Goal: Task Accomplishment & Management: Manage account settings

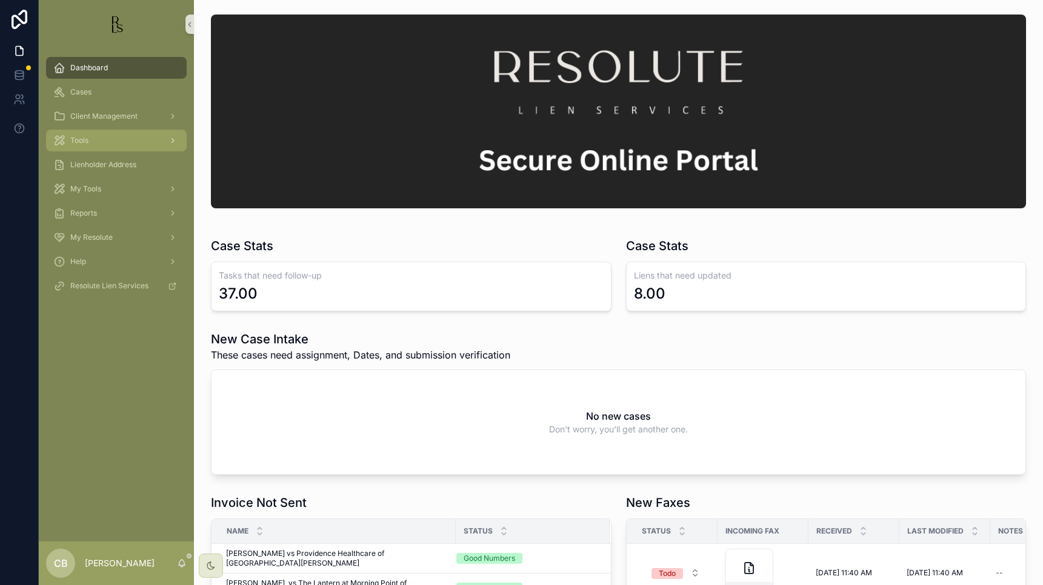
click at [82, 140] on span "Tools" at bounding box center [79, 141] width 18 height 10
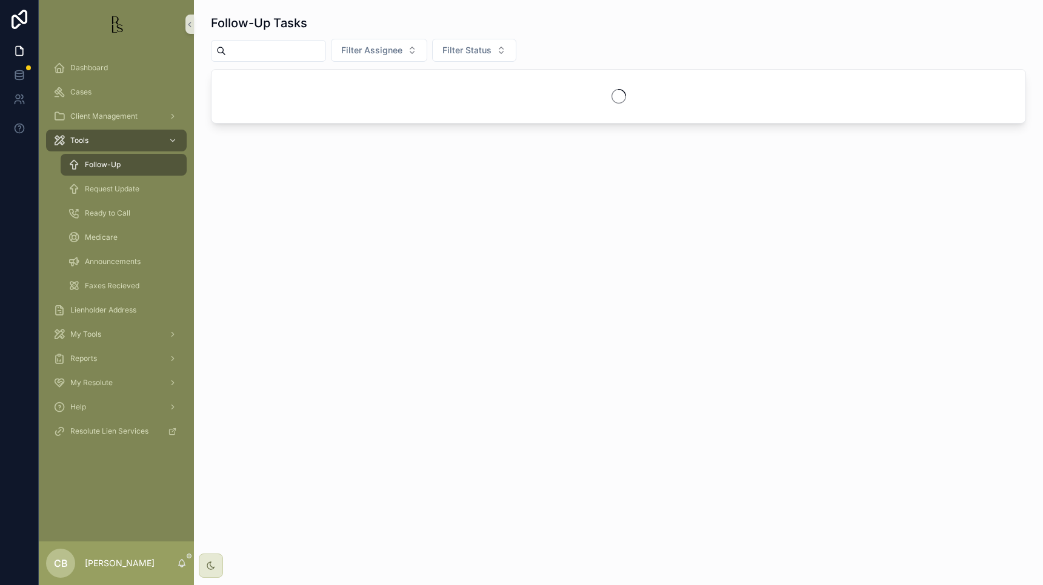
click at [113, 165] on span "Follow-Up" at bounding box center [103, 165] width 36 height 10
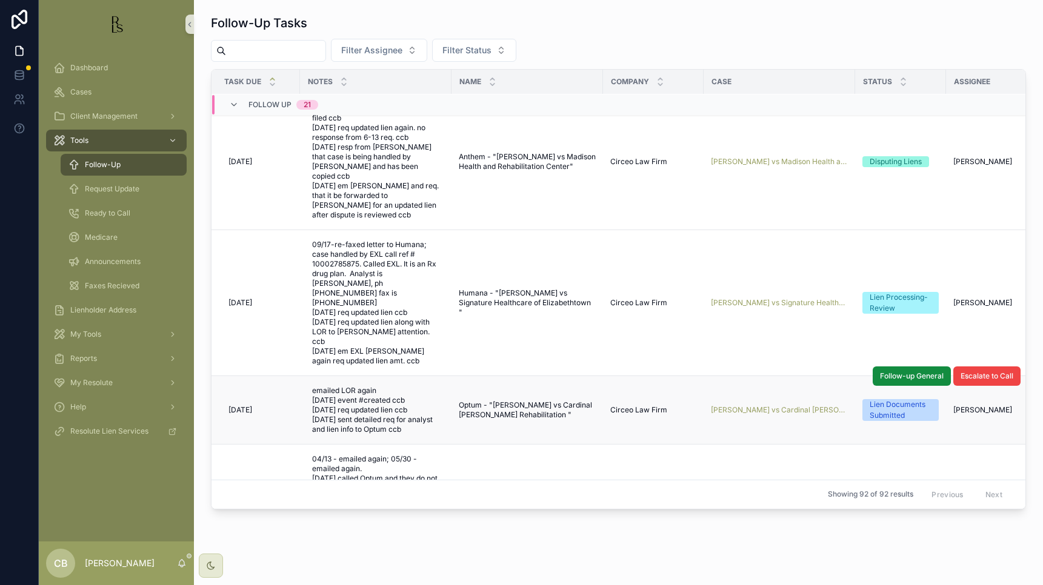
scroll to position [345, 0]
click at [726, 404] on span "[PERSON_NAME] vs Cardinal [PERSON_NAME] Rehabilitation" at bounding box center [781, 409] width 137 height 10
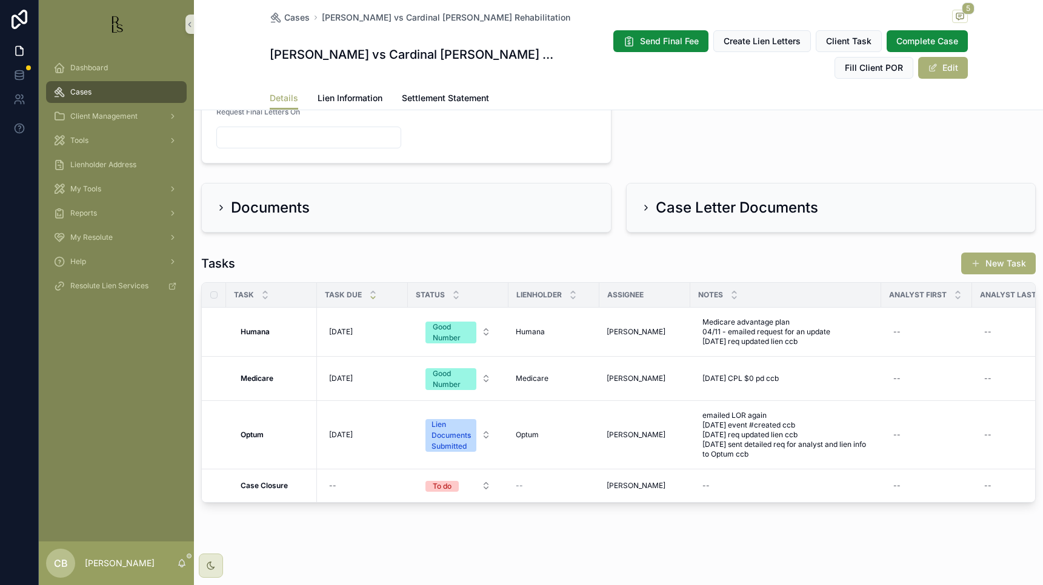
scroll to position [683, 0]
click at [349, 95] on span "Lien Information" at bounding box center [349, 98] width 65 height 12
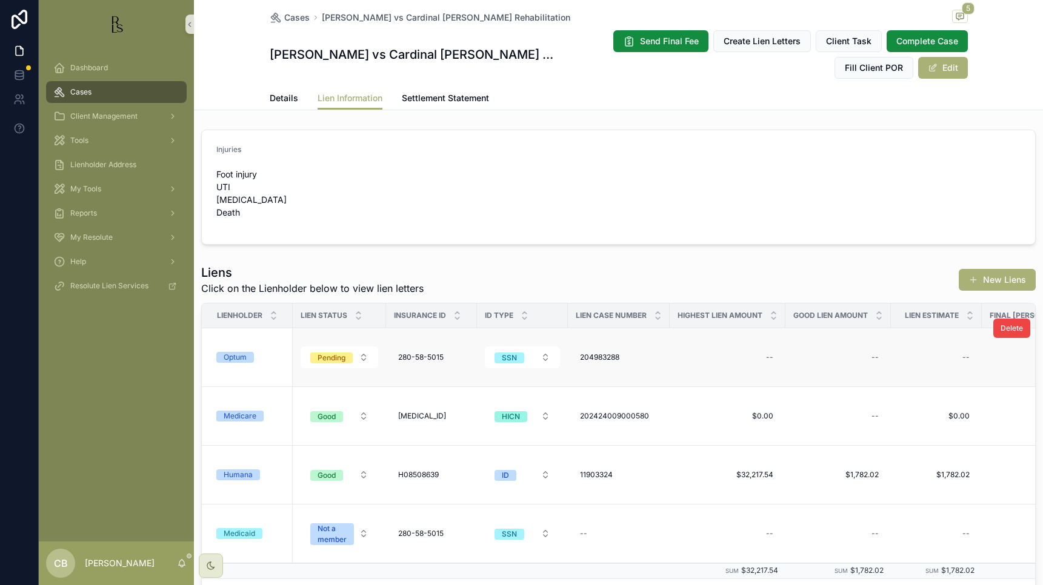
click at [234, 363] on div "Optum" at bounding box center [235, 357] width 23 height 11
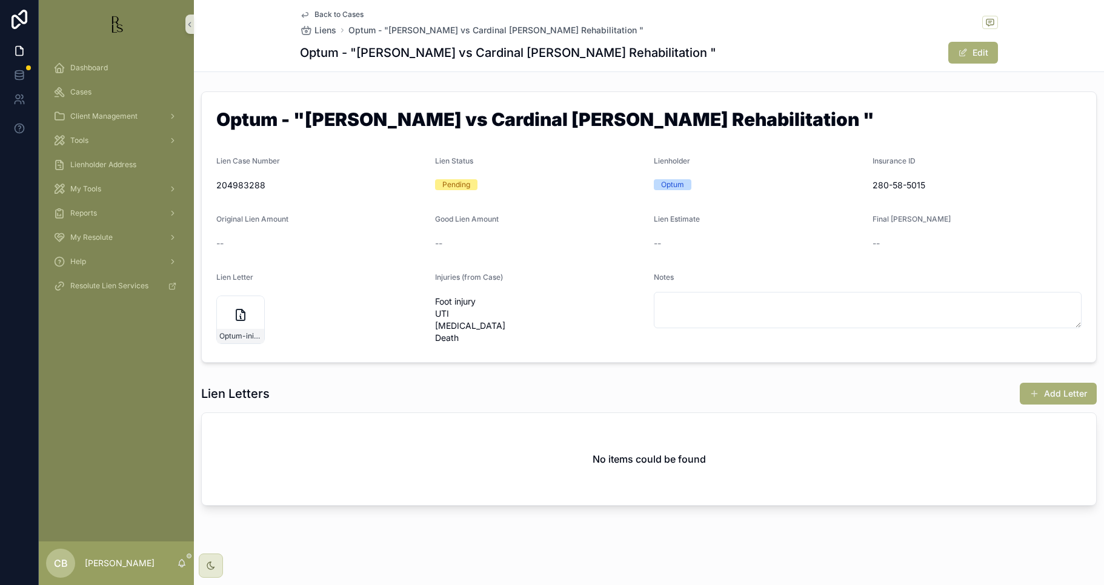
click at [331, 14] on span "Back to Cases" at bounding box center [338, 15] width 49 height 10
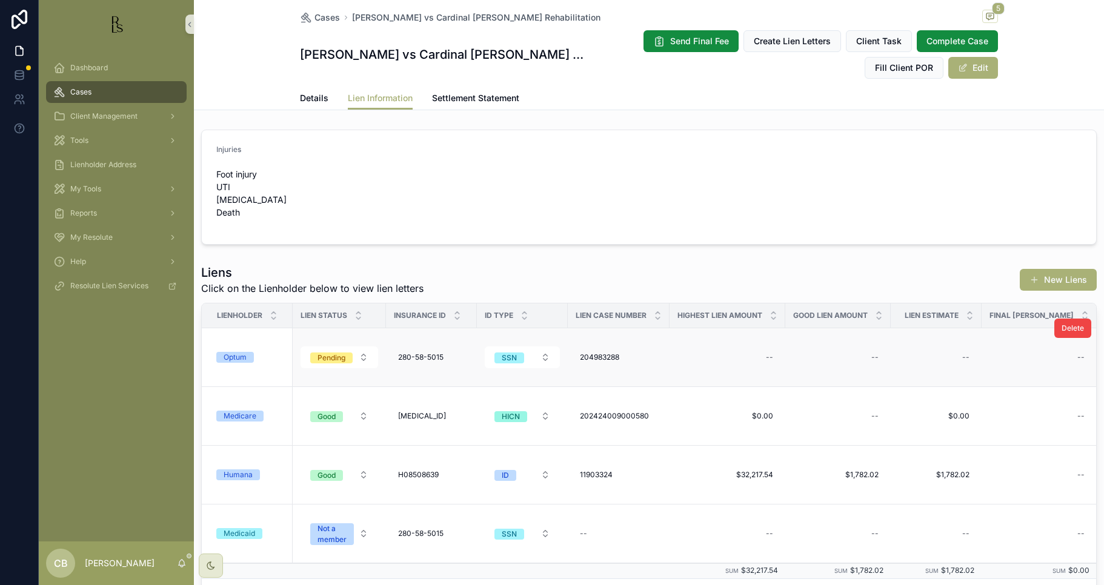
click at [241, 363] on div "Optum" at bounding box center [235, 357] width 23 height 11
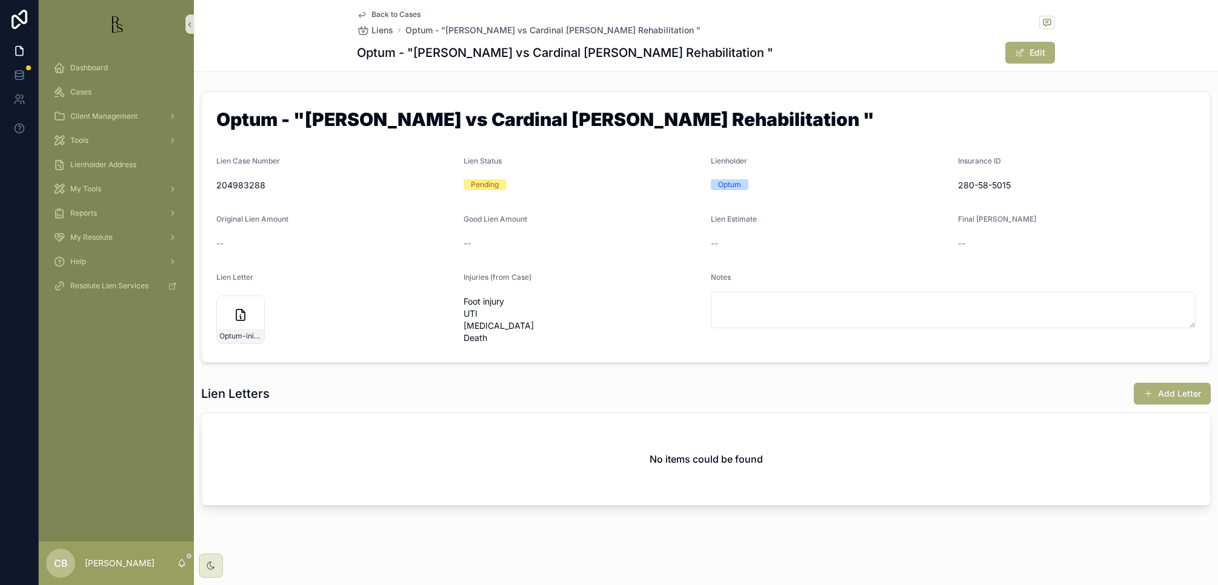
click at [396, 11] on span "Back to Cases" at bounding box center [395, 15] width 49 height 10
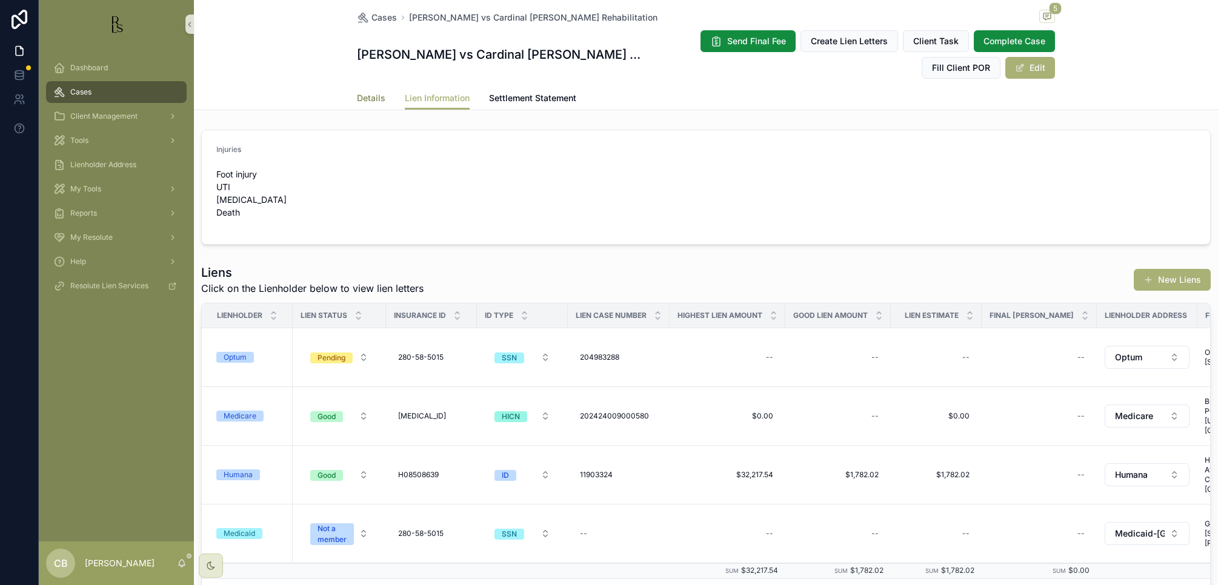
click at [365, 97] on span "Details" at bounding box center [371, 98] width 28 height 12
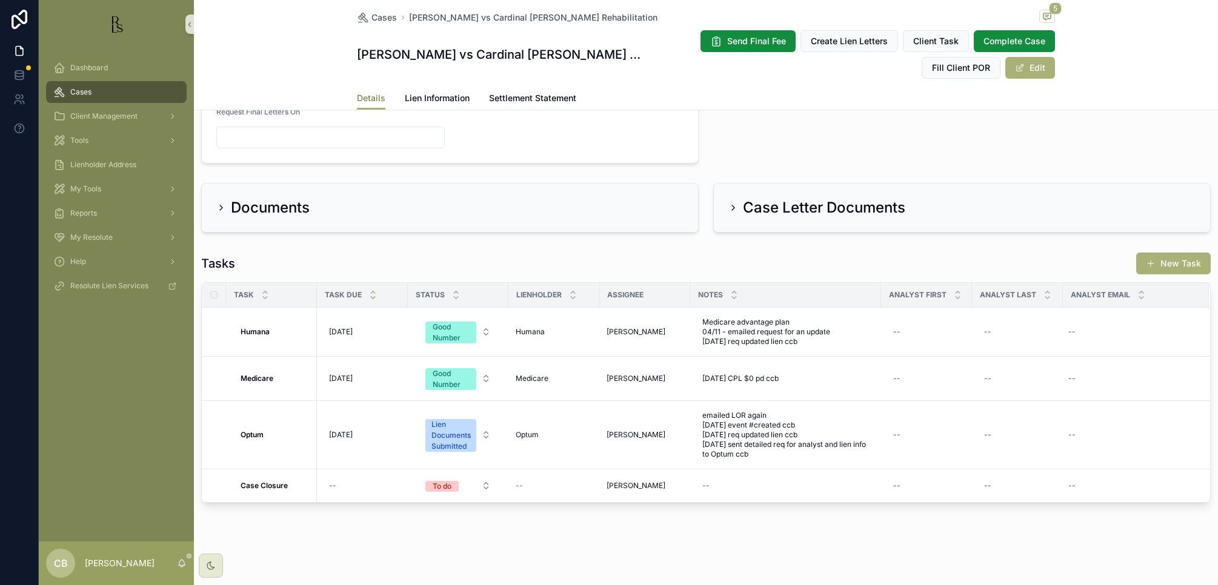
scroll to position [674, 0]
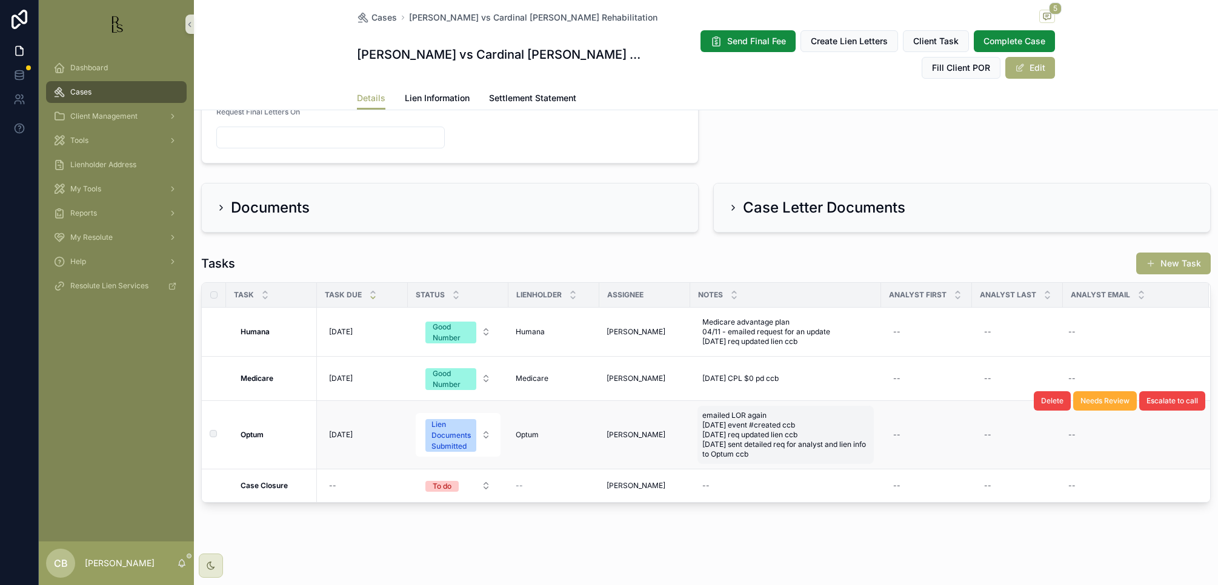
click at [726, 452] on span "emailed LOR again [DATE] event #created ccb [DATE] req updated lien ccb [DATE] …" at bounding box center [785, 435] width 167 height 48
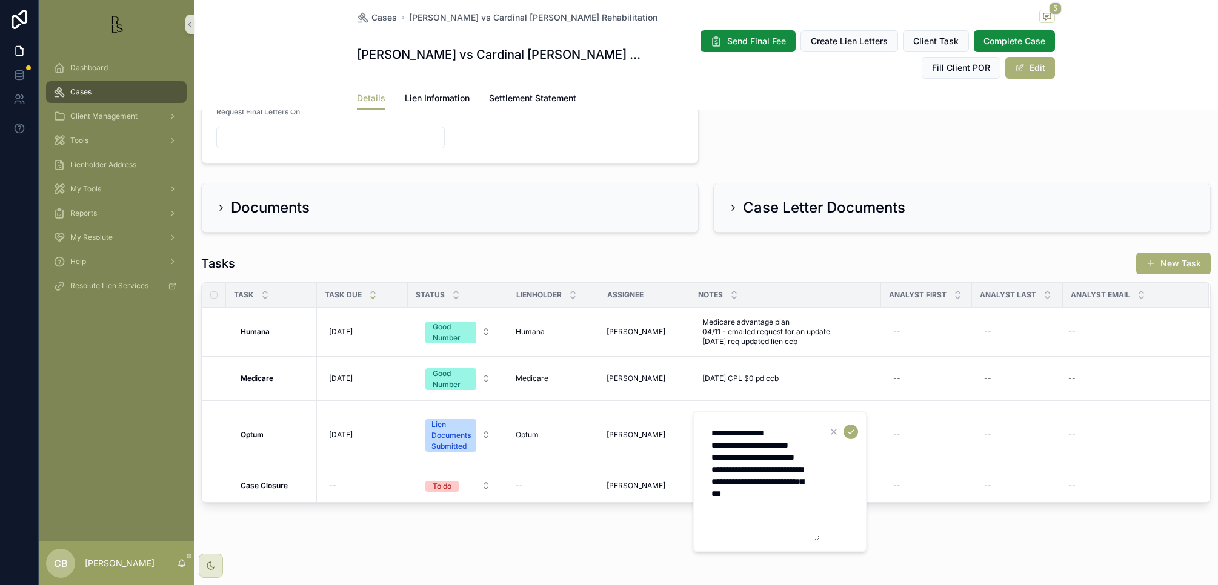
drag, startPoint x: 778, startPoint y: 520, endPoint x: 785, endPoint y: 521, distance: 7.3
click at [726, 520] on textarea "**********" at bounding box center [761, 481] width 115 height 119
type textarea "**********"
click at [726, 418] on icon "scrollable content" at bounding box center [851, 416] width 10 height 10
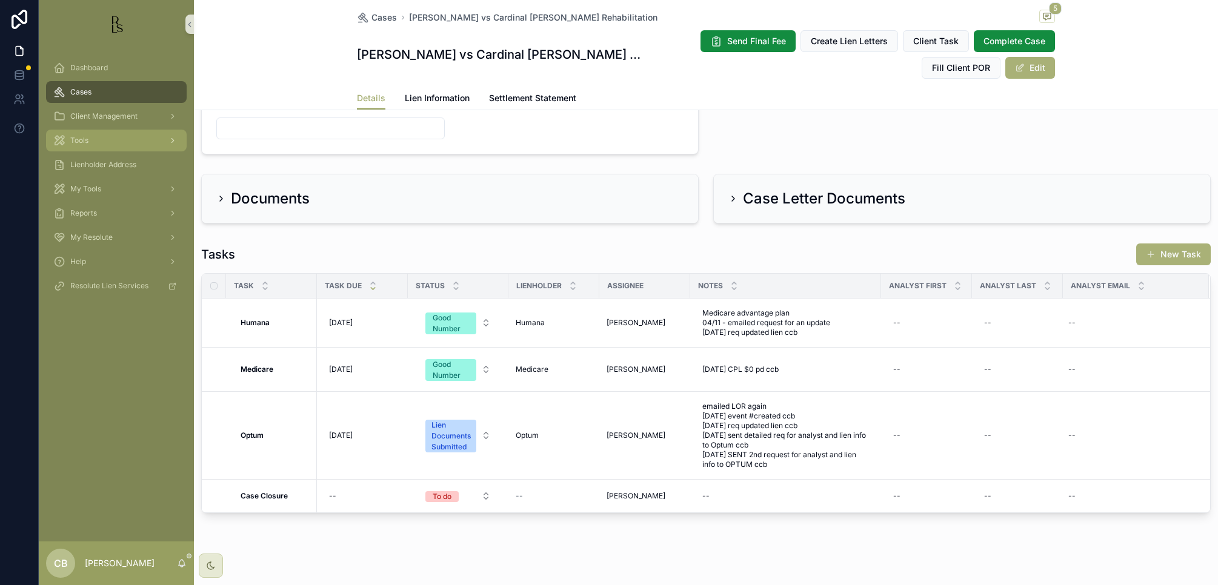
click at [85, 140] on span "Tools" at bounding box center [79, 141] width 18 height 10
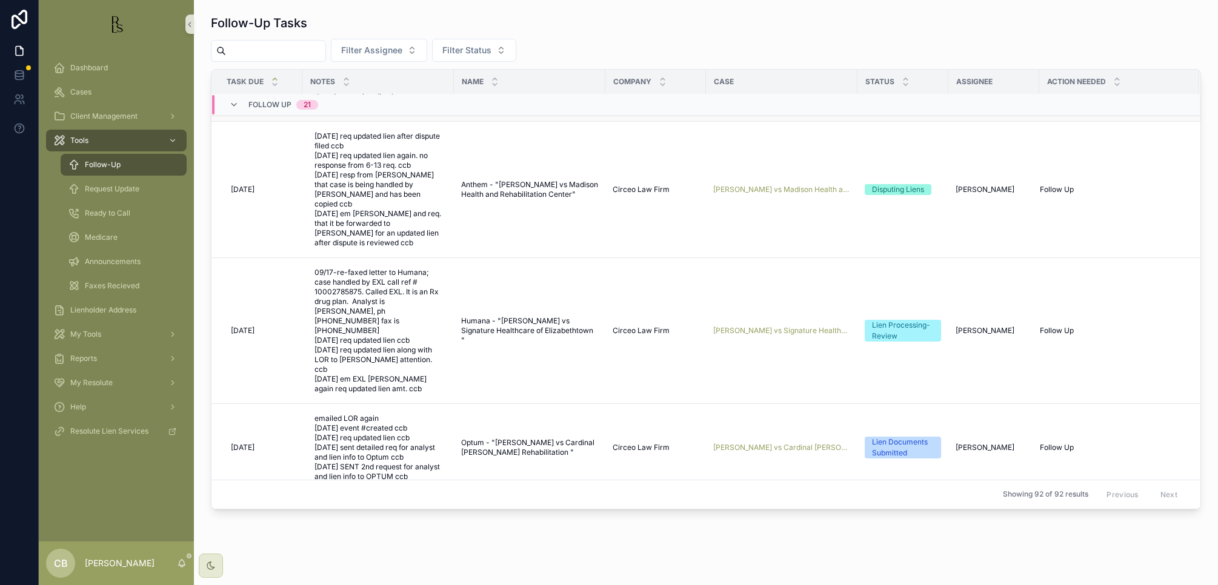
scroll to position [317, 0]
click at [726, 442] on span "[PERSON_NAME] vs Cardinal [PERSON_NAME] Rehabilitation" at bounding box center [781, 447] width 137 height 10
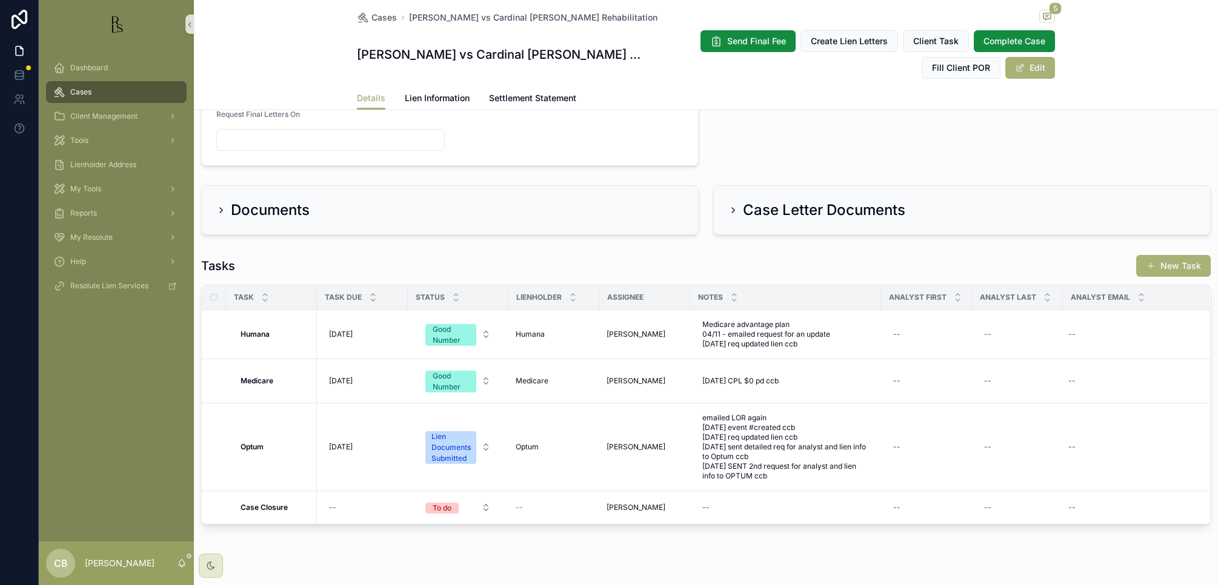
scroll to position [693, 0]
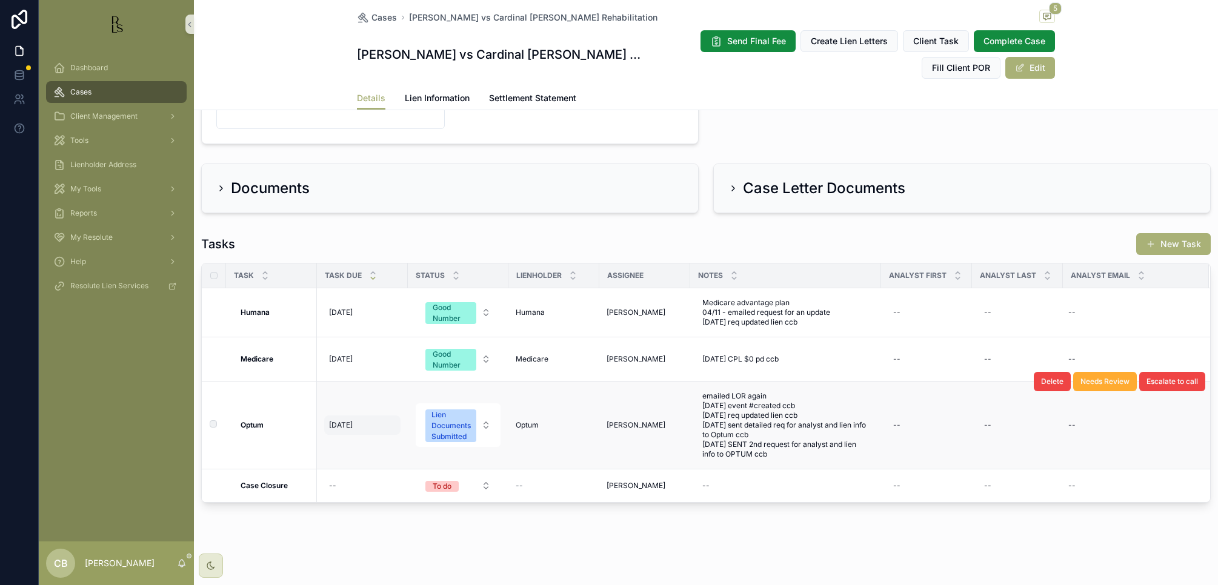
click at [353, 423] on span "[DATE]" at bounding box center [341, 425] width 24 height 10
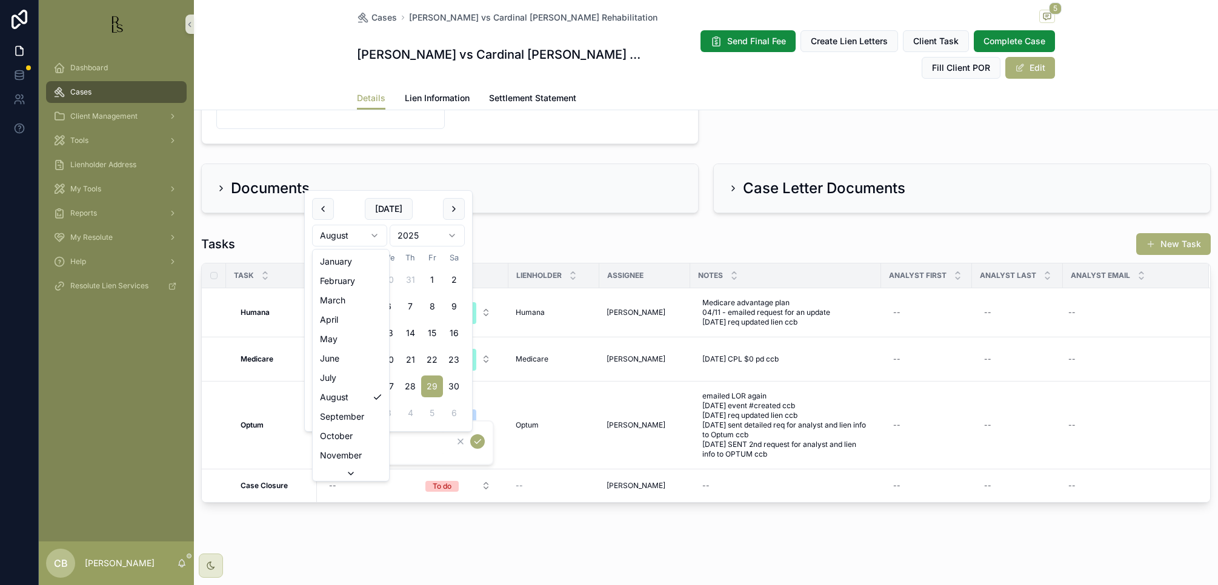
click at [374, 235] on html "Dashboard Cases Client Management Tools Lienholder Address My Tools Reports My …" at bounding box center [609, 292] width 1218 height 585
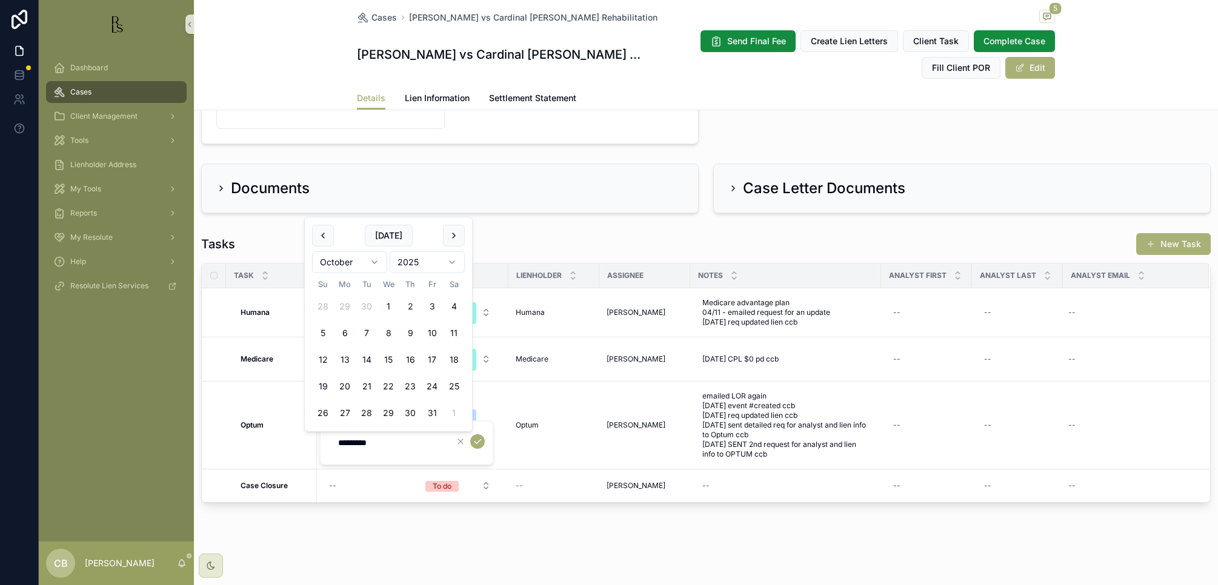
click at [413, 306] on button "2" at bounding box center [410, 307] width 22 height 22
type input "*********"
click at [477, 440] on icon "scrollable content" at bounding box center [478, 442] width 10 height 10
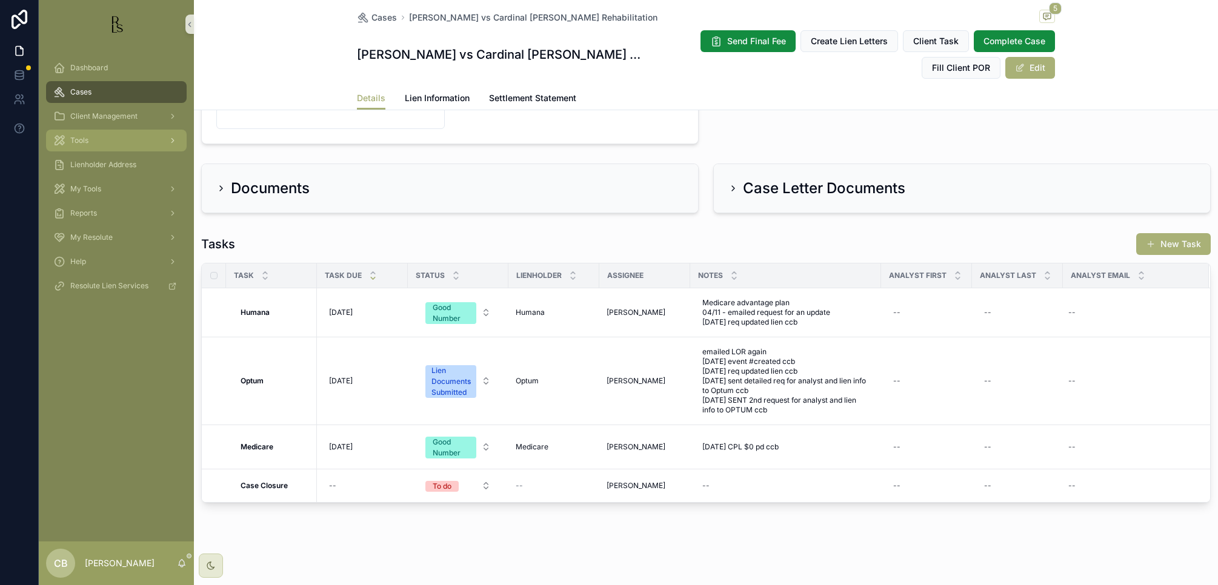
click at [83, 142] on span "Tools" at bounding box center [79, 141] width 18 height 10
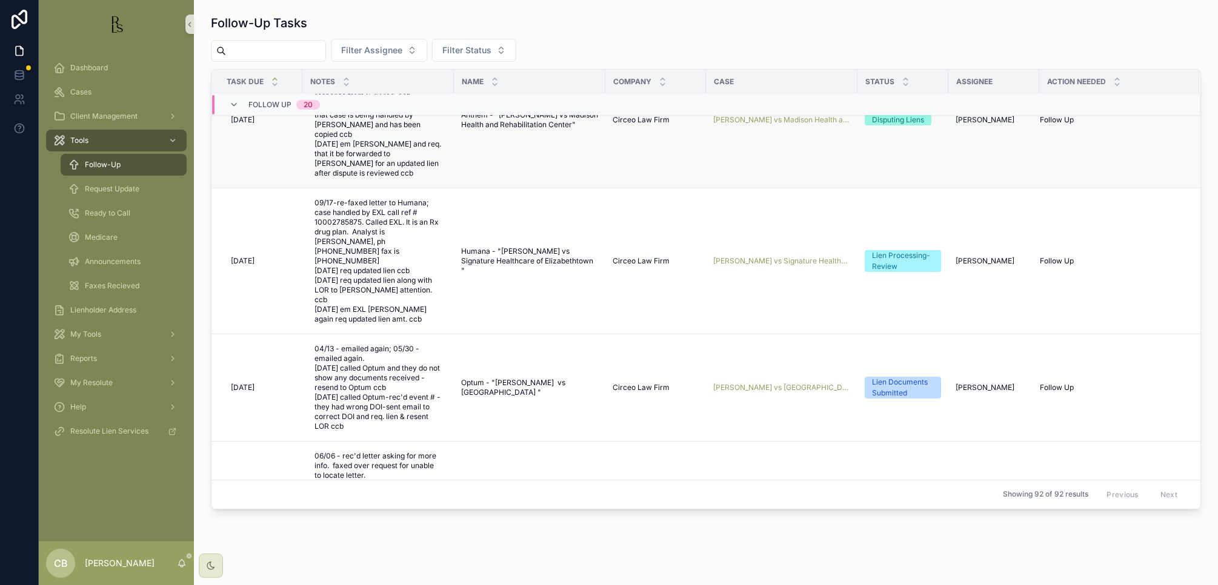
scroll to position [393, 0]
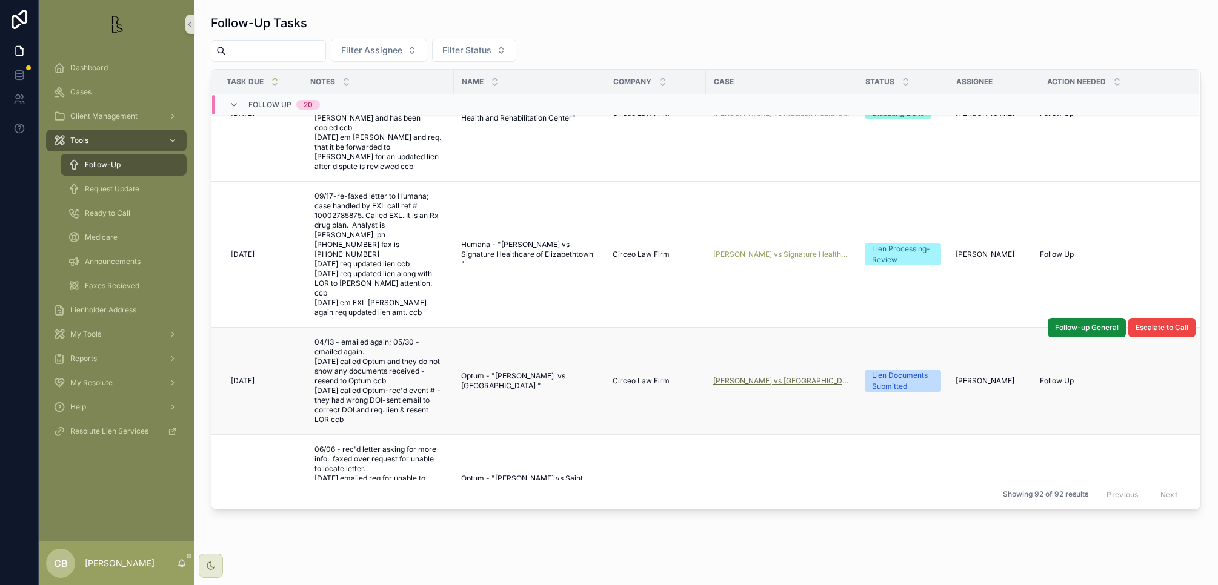
click at [726, 376] on span "[PERSON_NAME] vs [GEOGRAPHIC_DATA]" at bounding box center [781, 381] width 137 height 10
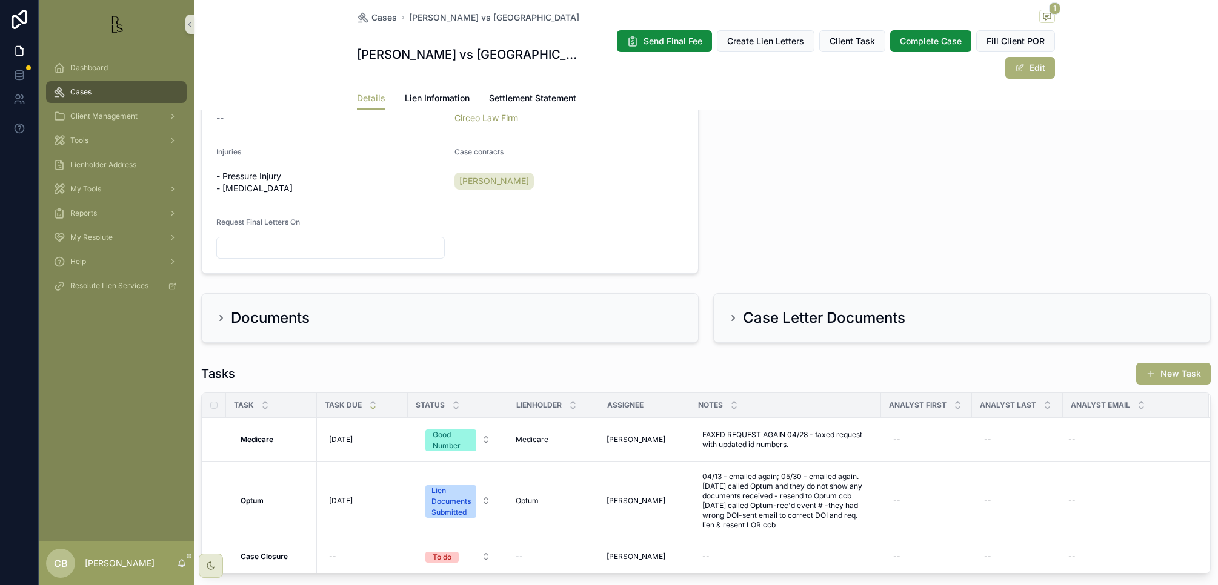
scroll to position [598, 0]
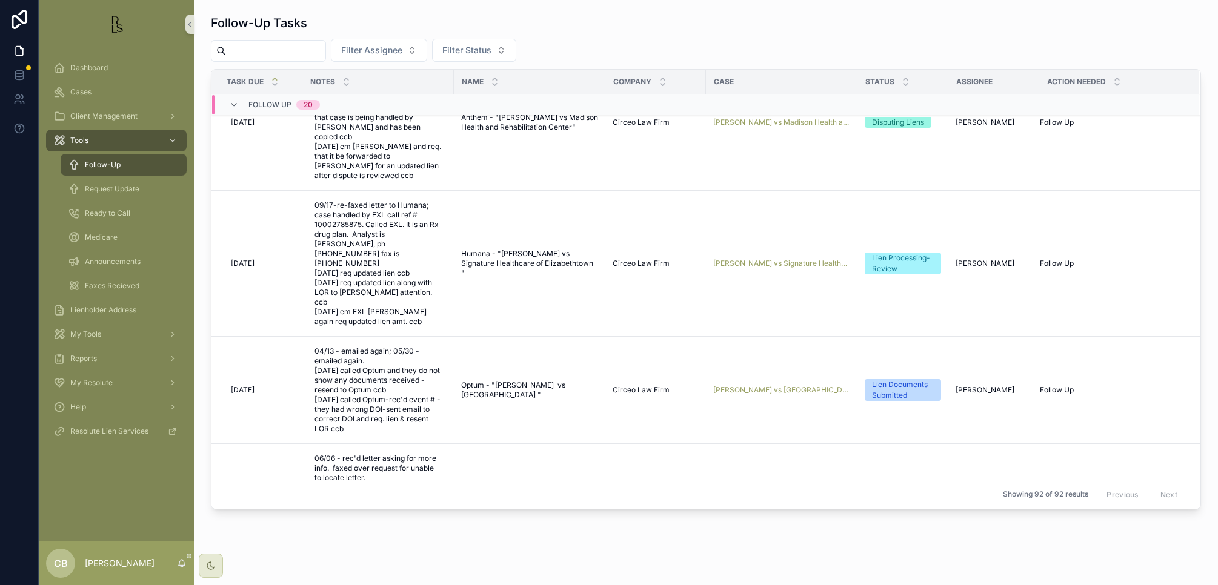
scroll to position [391, 0]
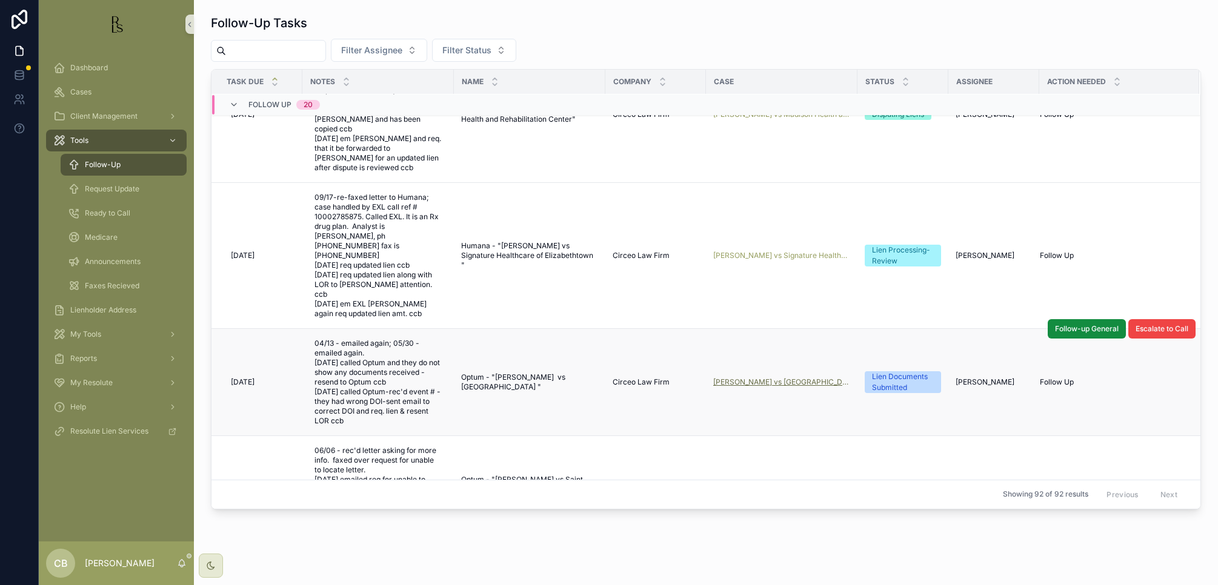
click at [726, 377] on span "[PERSON_NAME] vs [GEOGRAPHIC_DATA]" at bounding box center [781, 382] width 137 height 10
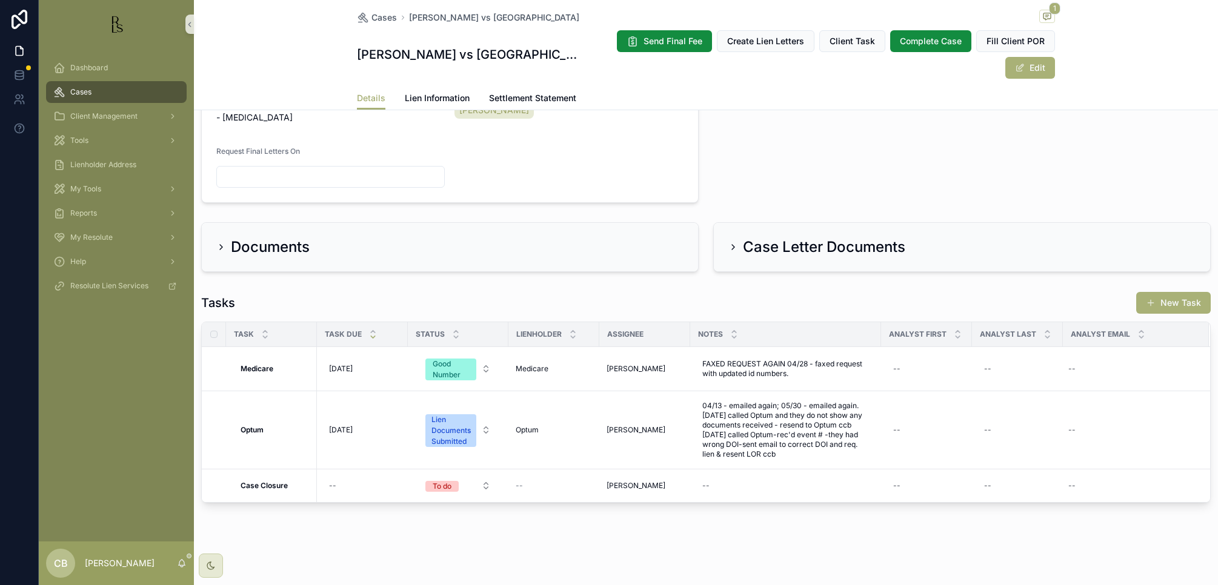
scroll to position [598, 0]
click at [428, 98] on span "Lien Information" at bounding box center [437, 98] width 65 height 12
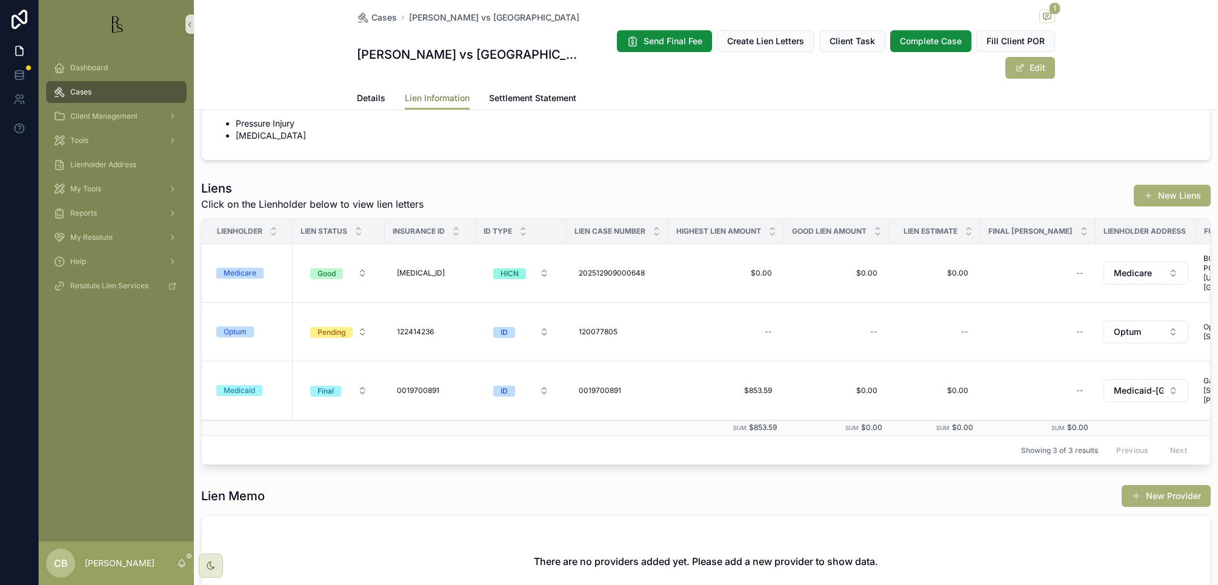
scroll to position [58, 0]
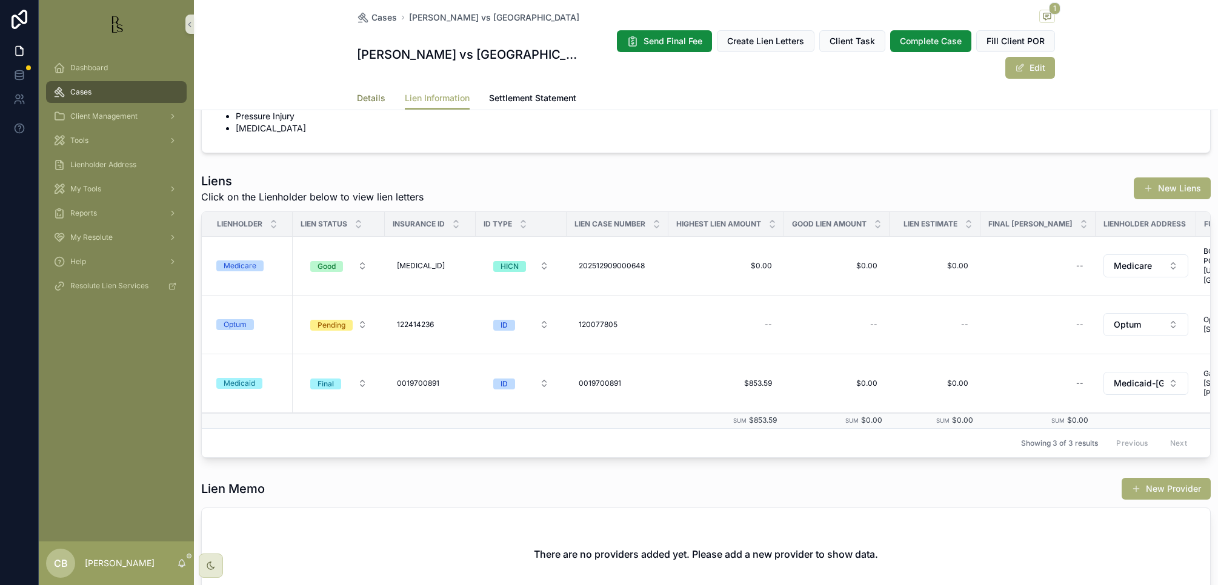
click at [366, 95] on span "Details" at bounding box center [371, 98] width 28 height 12
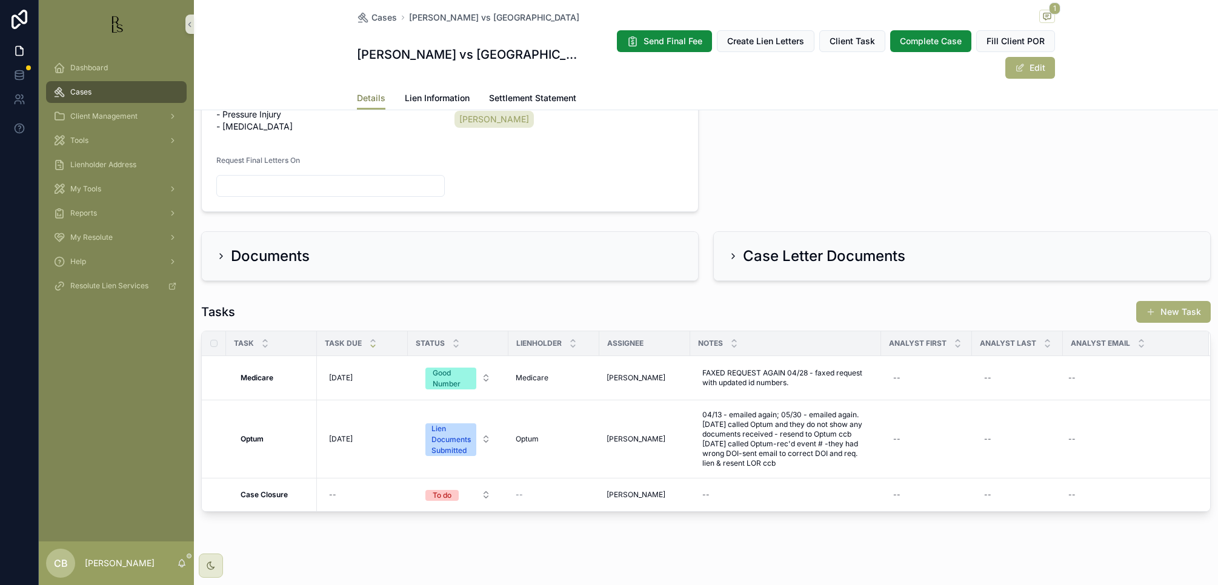
scroll to position [598, 0]
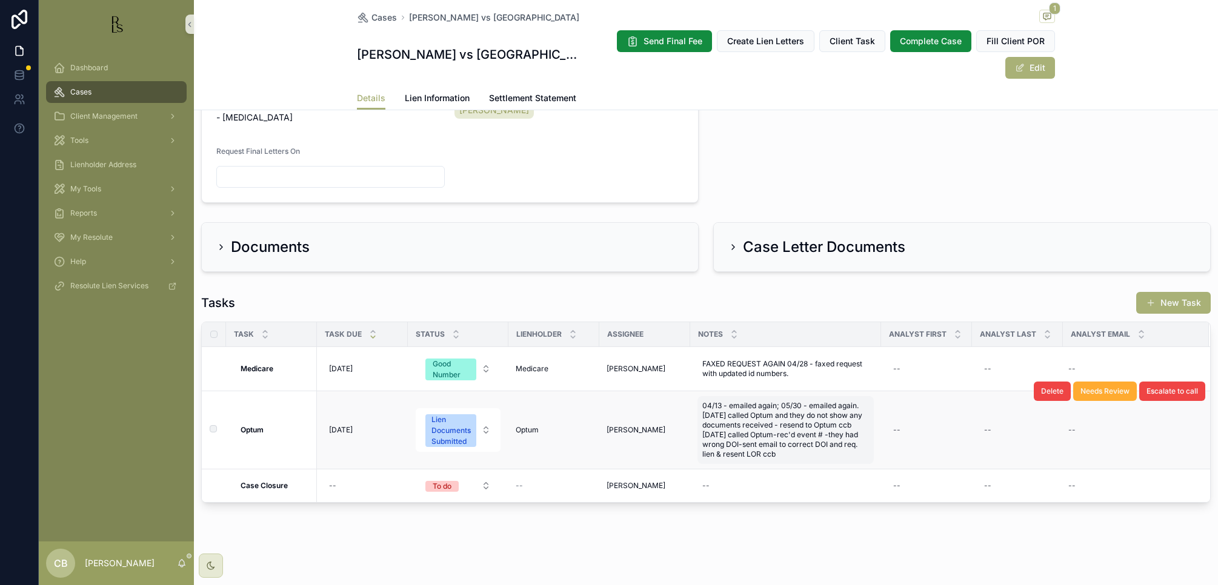
click at [726, 454] on span "04/13 - emailed again; 05/30 - emailed again. [DATE] called Optum and they do n…" at bounding box center [785, 430] width 167 height 58
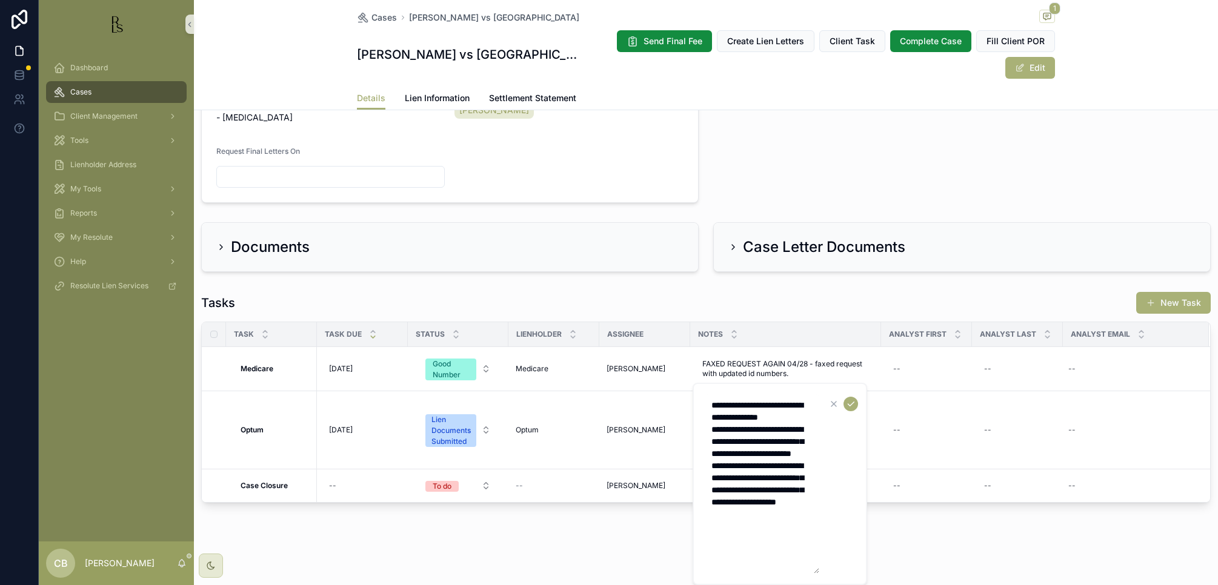
click at [726, 525] on textarea "**********" at bounding box center [761, 483] width 115 height 179
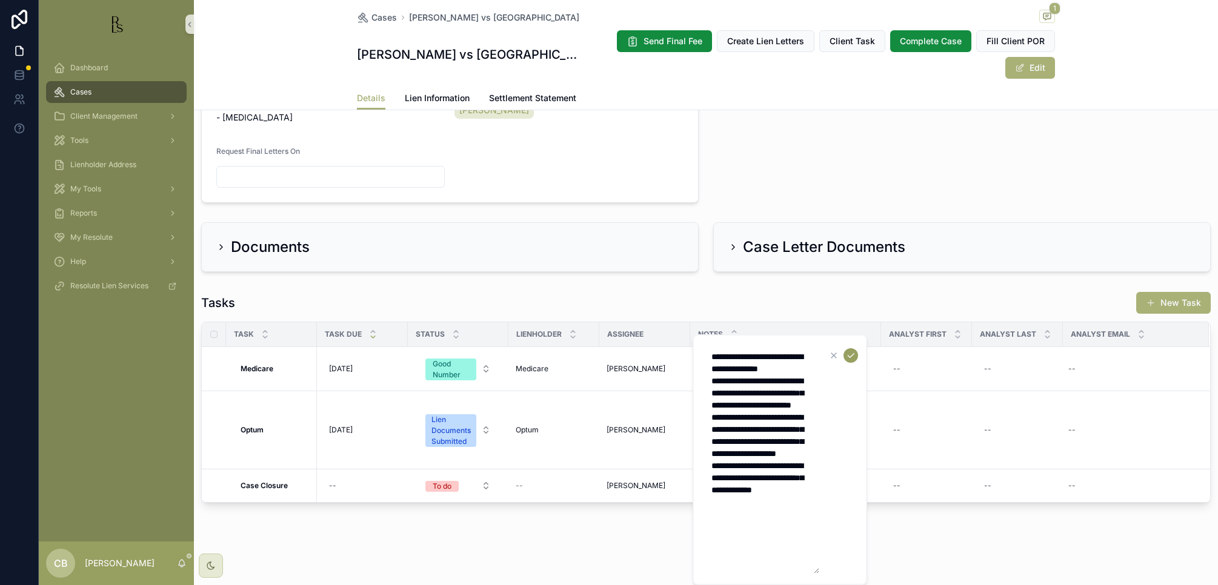
type textarea "**********"
click at [726, 356] on icon "scrollable content" at bounding box center [851, 356] width 10 height 10
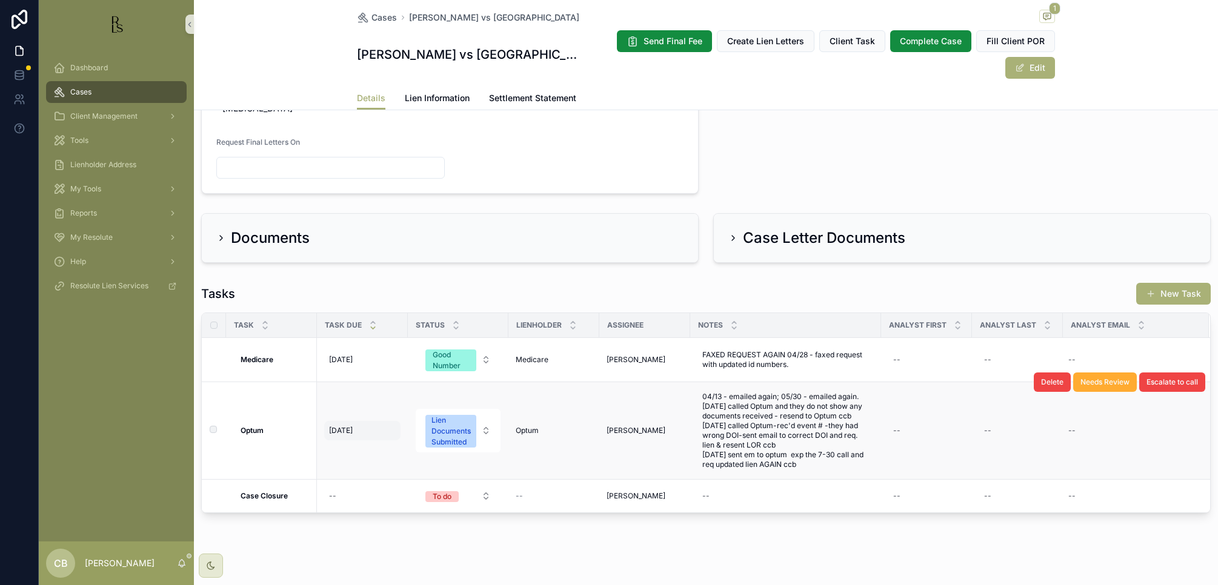
click at [350, 436] on span "[DATE]" at bounding box center [341, 431] width 24 height 10
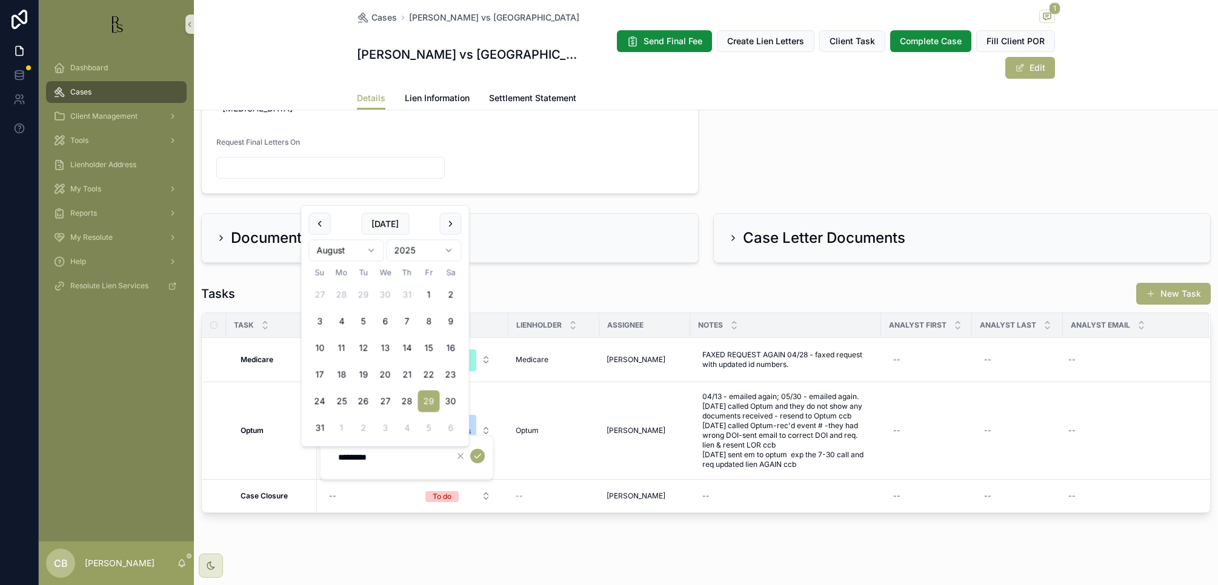
click at [372, 250] on html "Dashboard Cases Client Management Tools Lienholder Address My Tools Reports My …" at bounding box center [609, 292] width 1218 height 585
click at [371, 248] on html "Dashboard Cases Client Management Tools Lienholder Address My Tools Reports My …" at bounding box center [609, 292] width 1218 height 585
click at [411, 317] on button "2" at bounding box center [410, 321] width 22 height 22
type input "*********"
click at [479, 456] on icon "scrollable content" at bounding box center [478, 456] width 10 height 10
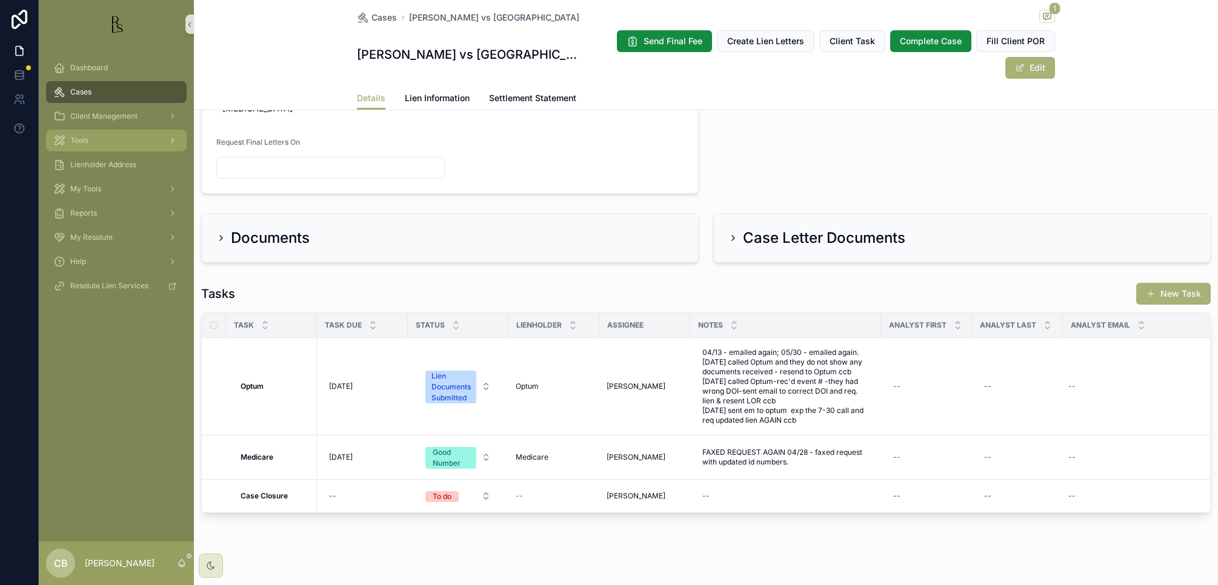
click at [78, 141] on span "Tools" at bounding box center [79, 141] width 18 height 10
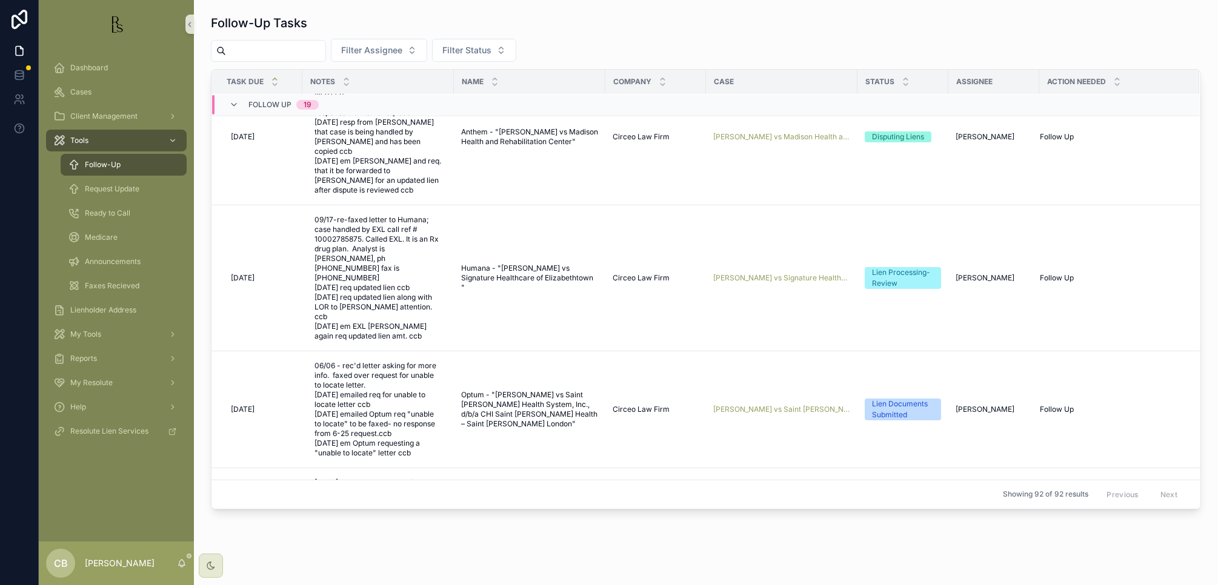
scroll to position [370, 0]
click at [726, 404] on span "[PERSON_NAME] vs Saint [PERSON_NAME] Health System, Inc., d/b/a CHI Saint [PERS…" at bounding box center [781, 409] width 137 height 10
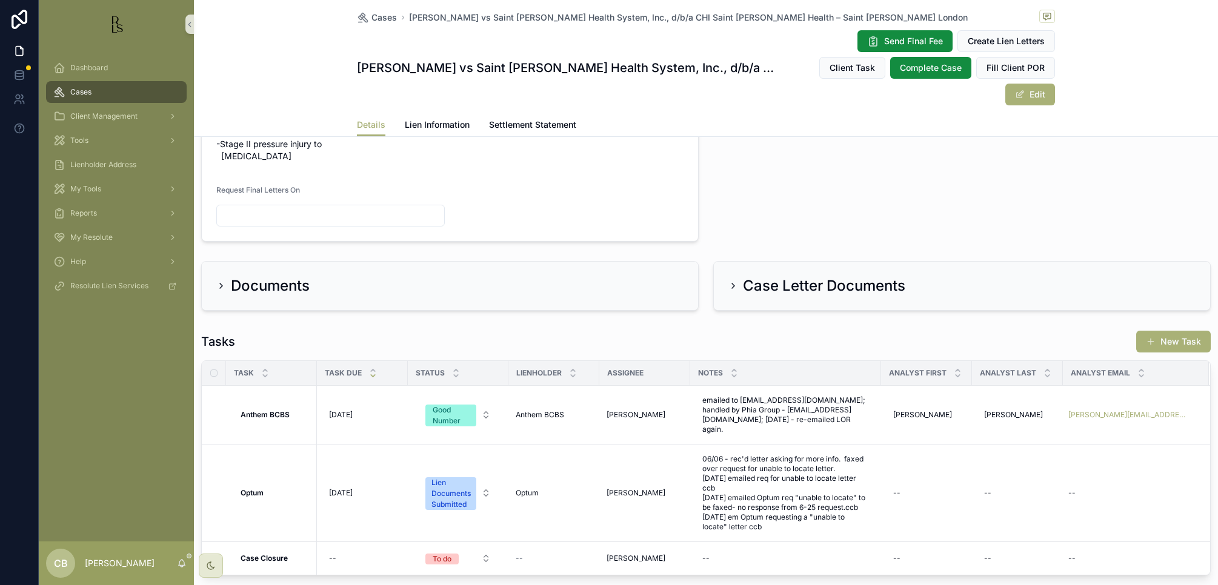
scroll to position [680, 0]
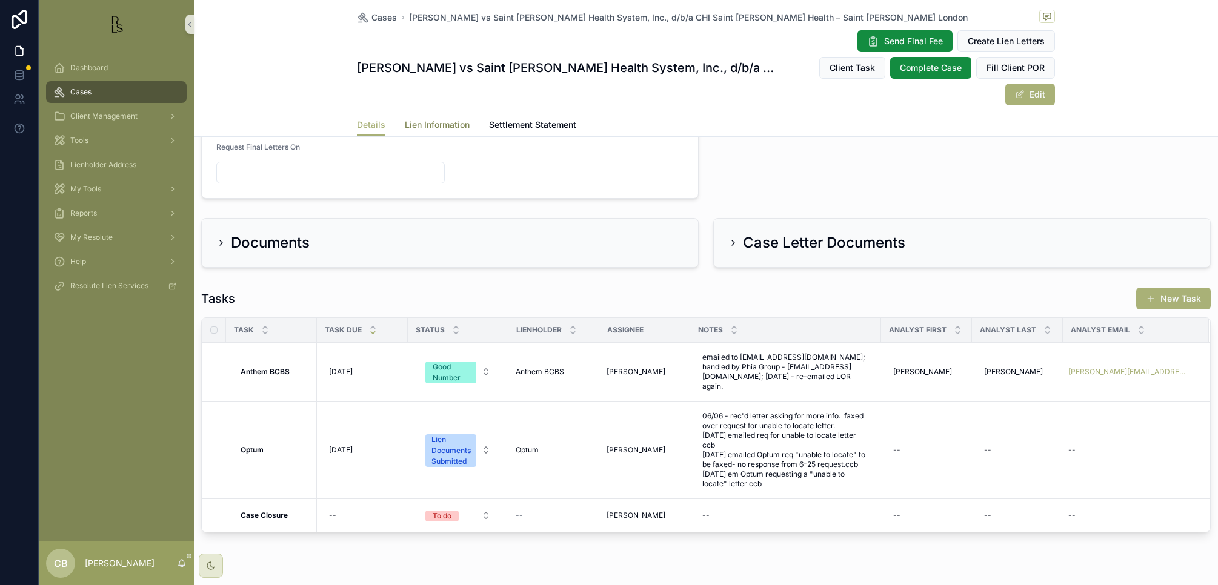
click at [434, 119] on span "Lien Information" at bounding box center [437, 125] width 65 height 12
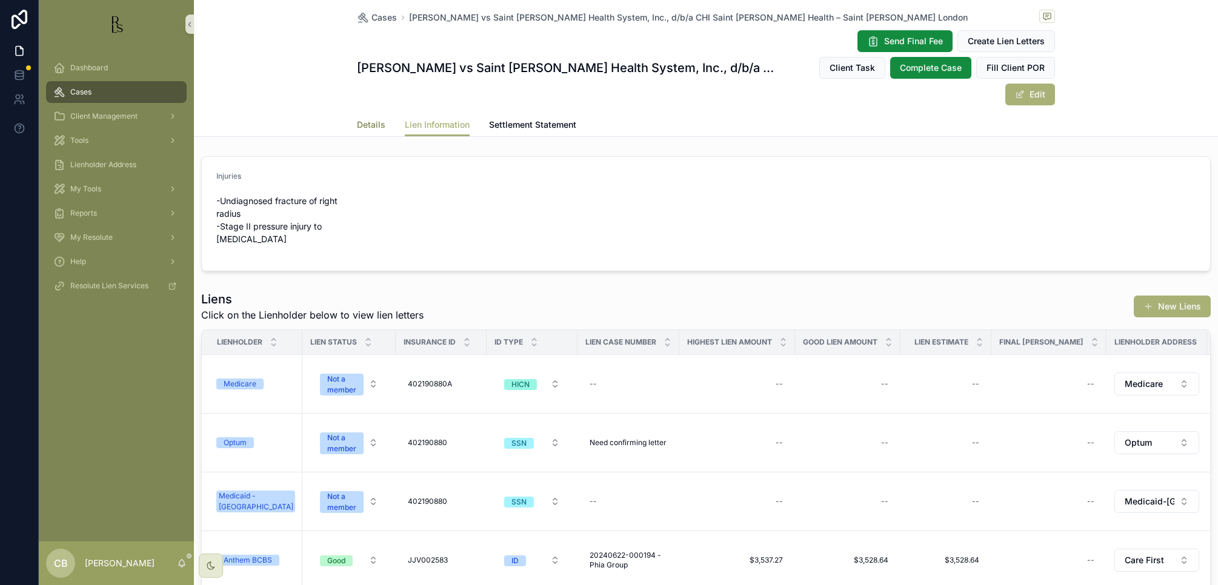
click at [374, 119] on span "Details" at bounding box center [371, 125] width 28 height 12
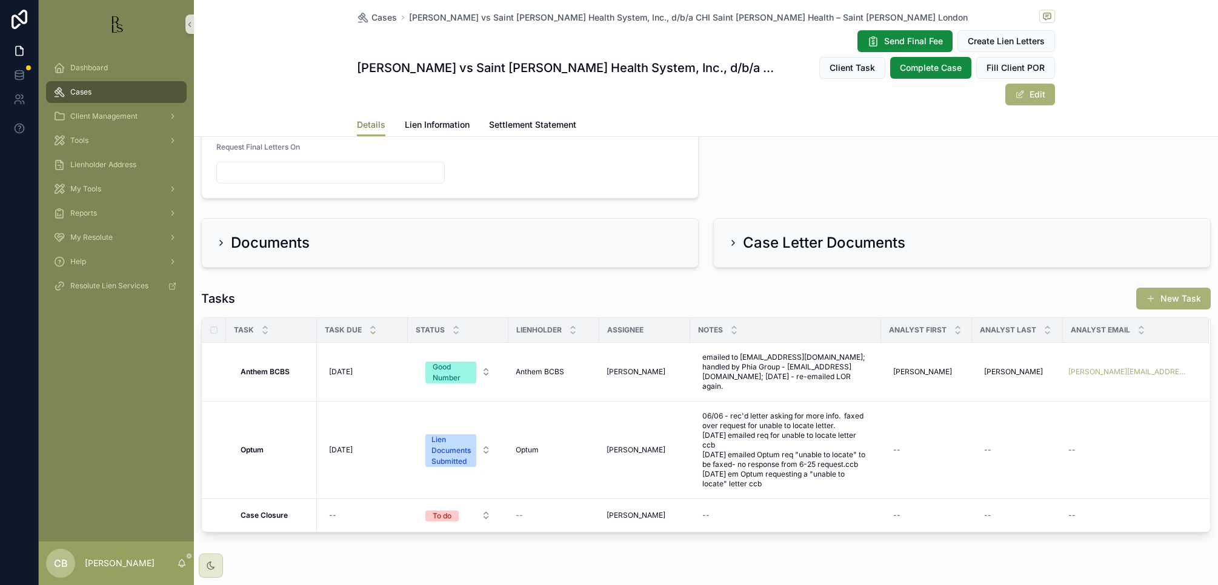
scroll to position [679, 0]
click at [431, 119] on span "Lien Information" at bounding box center [437, 125] width 65 height 12
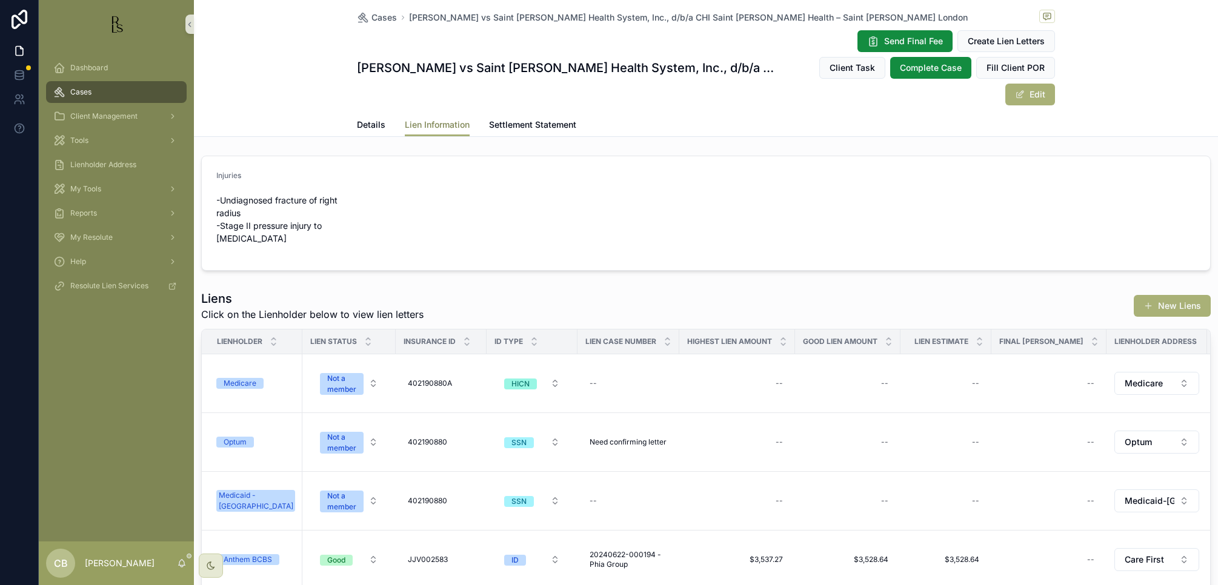
click at [431, 119] on span "Lien Information" at bounding box center [437, 125] width 65 height 12
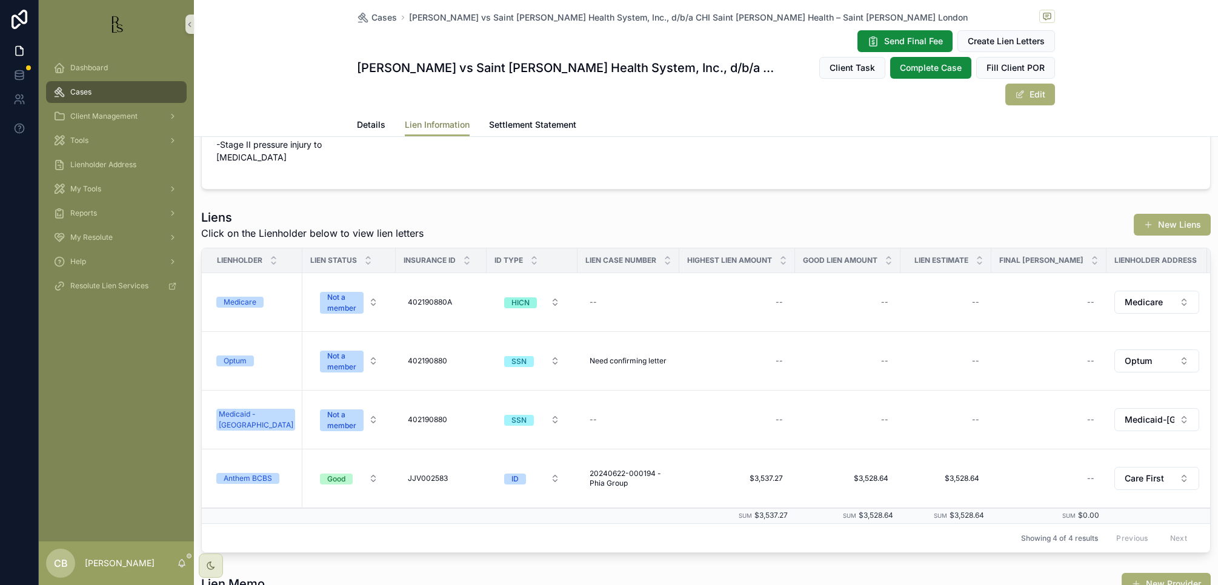
scroll to position [87, 0]
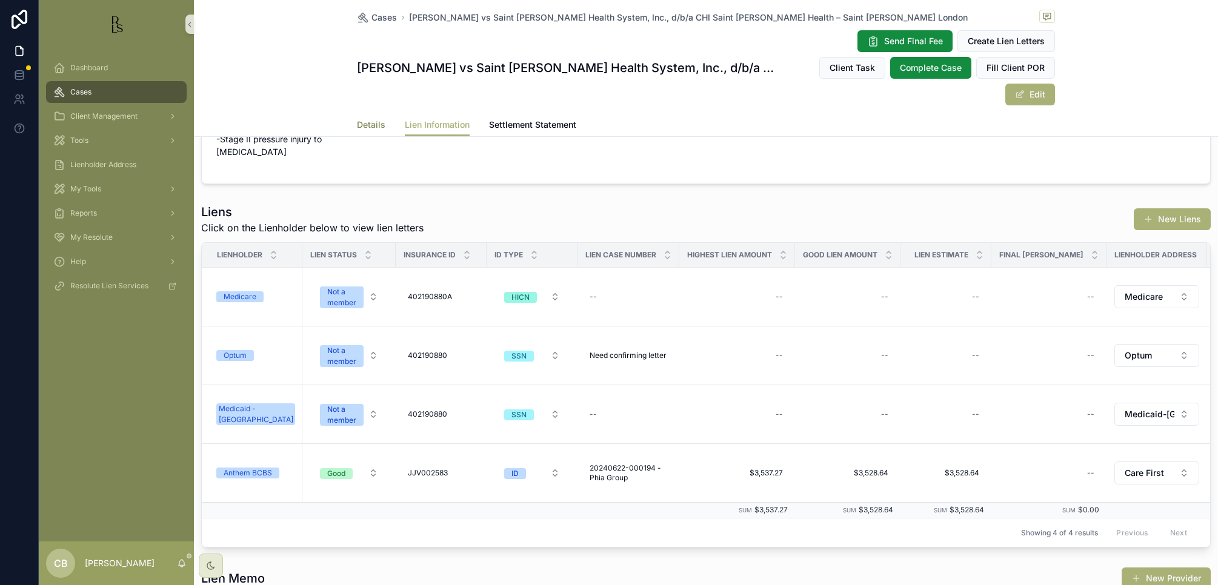
click at [363, 119] on span "Details" at bounding box center [371, 125] width 28 height 12
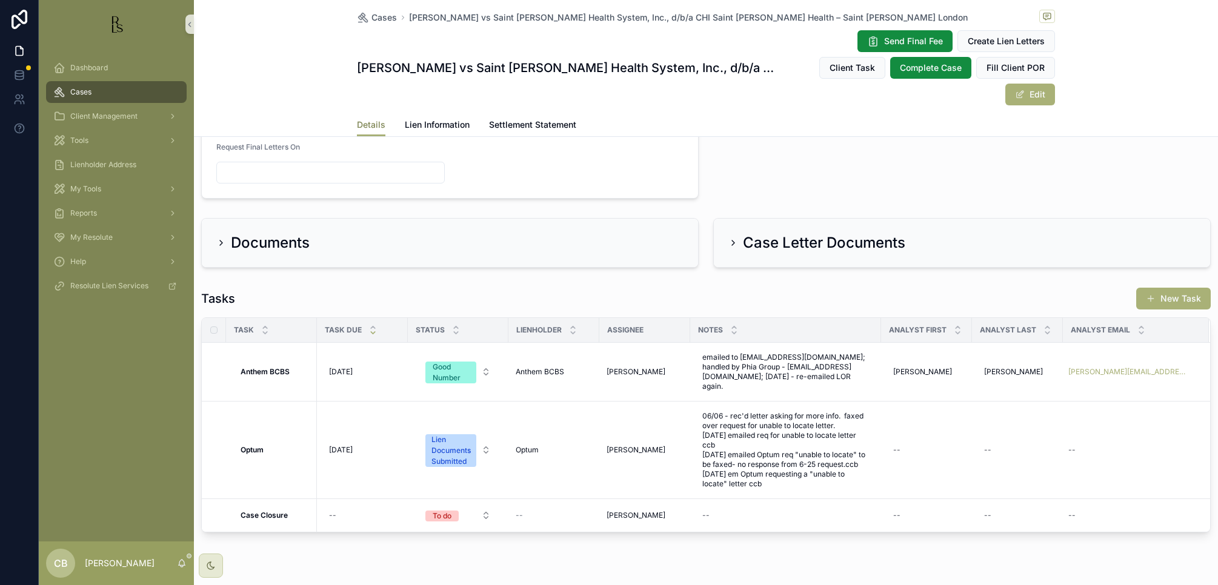
scroll to position [680, 0]
click at [439, 119] on span "Lien Information" at bounding box center [437, 125] width 65 height 12
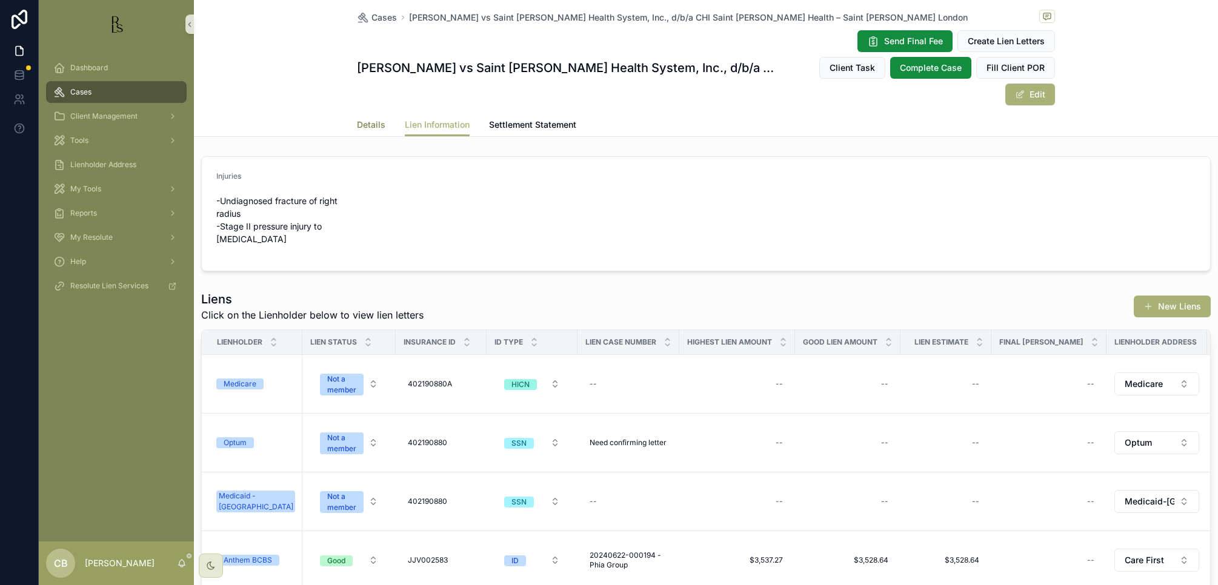
click at [367, 119] on span "Details" at bounding box center [371, 125] width 28 height 12
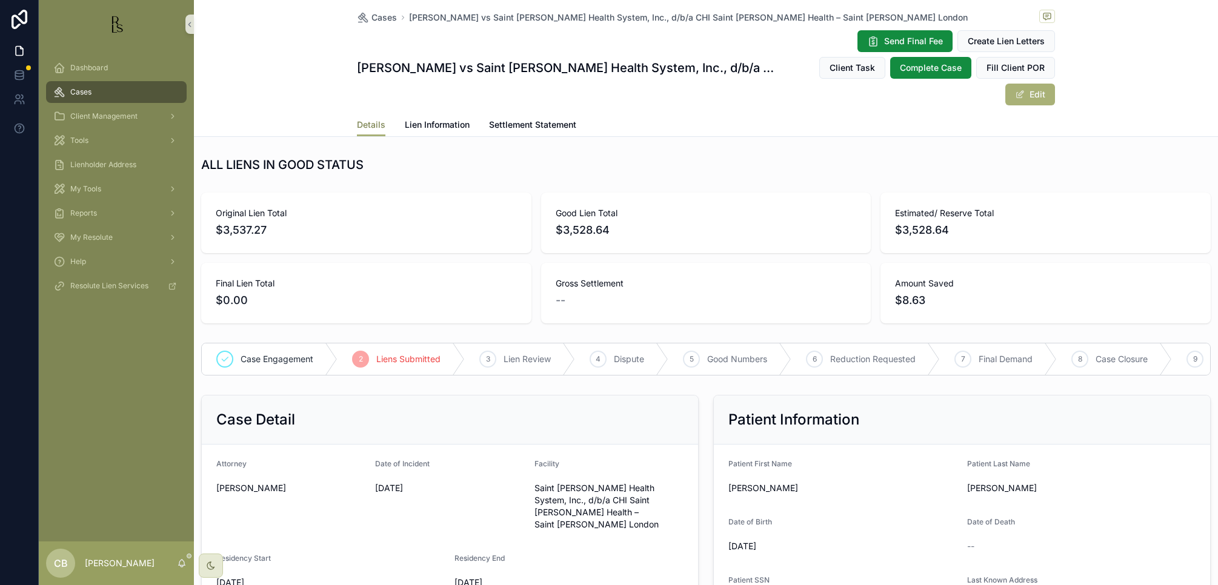
click at [367, 119] on span "Details" at bounding box center [371, 125] width 28 height 12
click at [429, 119] on span "Lien Information" at bounding box center [437, 125] width 65 height 12
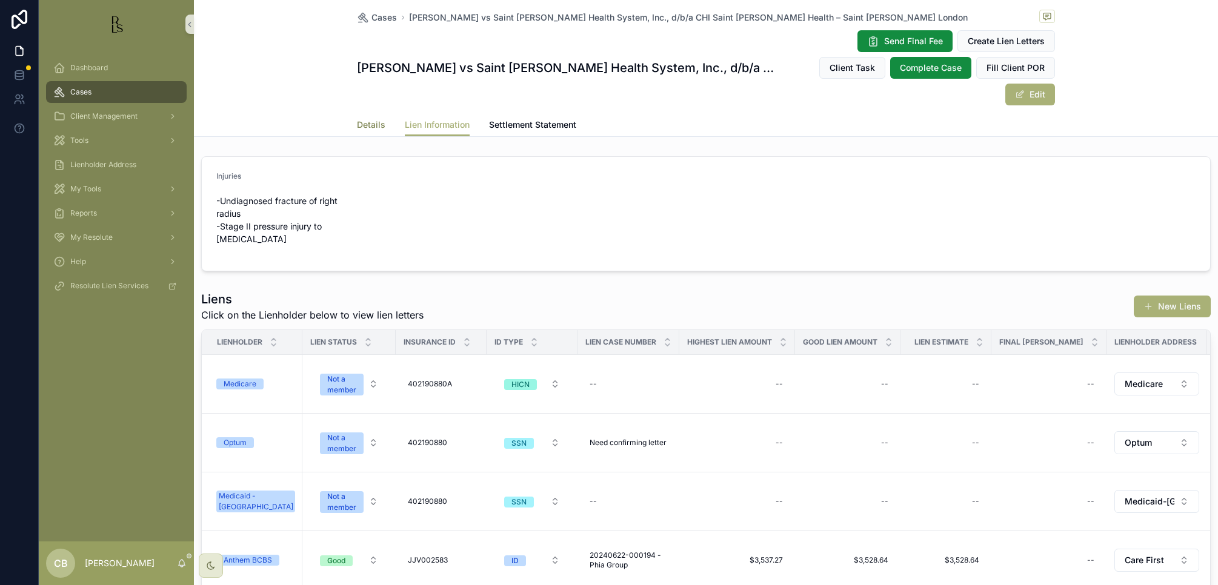
click at [366, 119] on span "Details" at bounding box center [371, 125] width 28 height 12
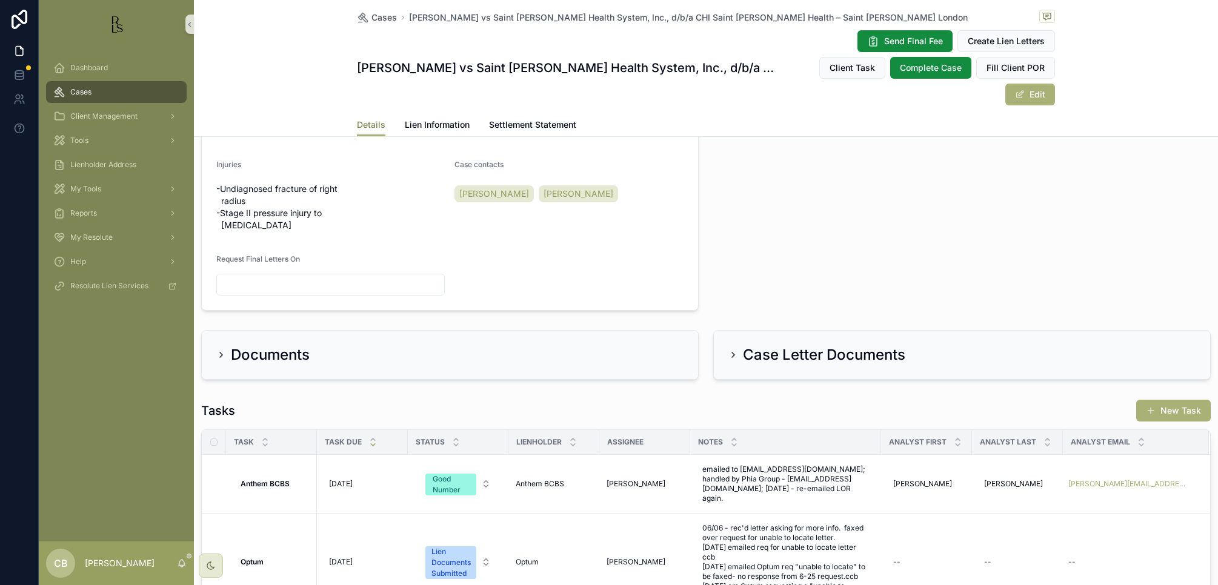
scroll to position [680, 0]
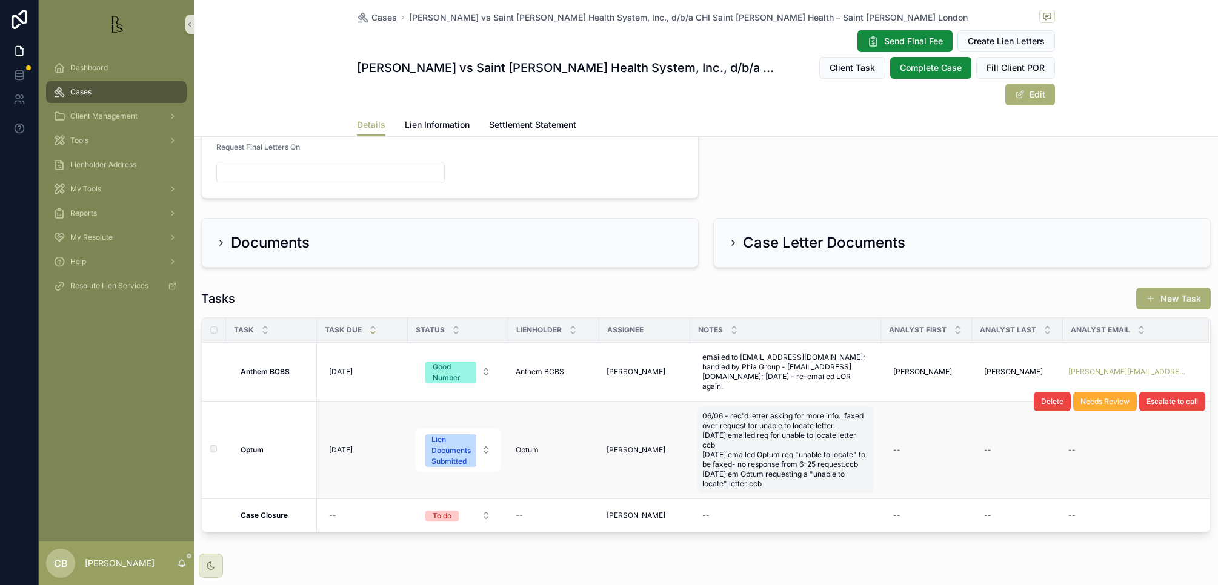
click at [726, 450] on span "06/06 - rec'd letter asking for more info. faxed over request for unable to loc…" at bounding box center [785, 450] width 167 height 78
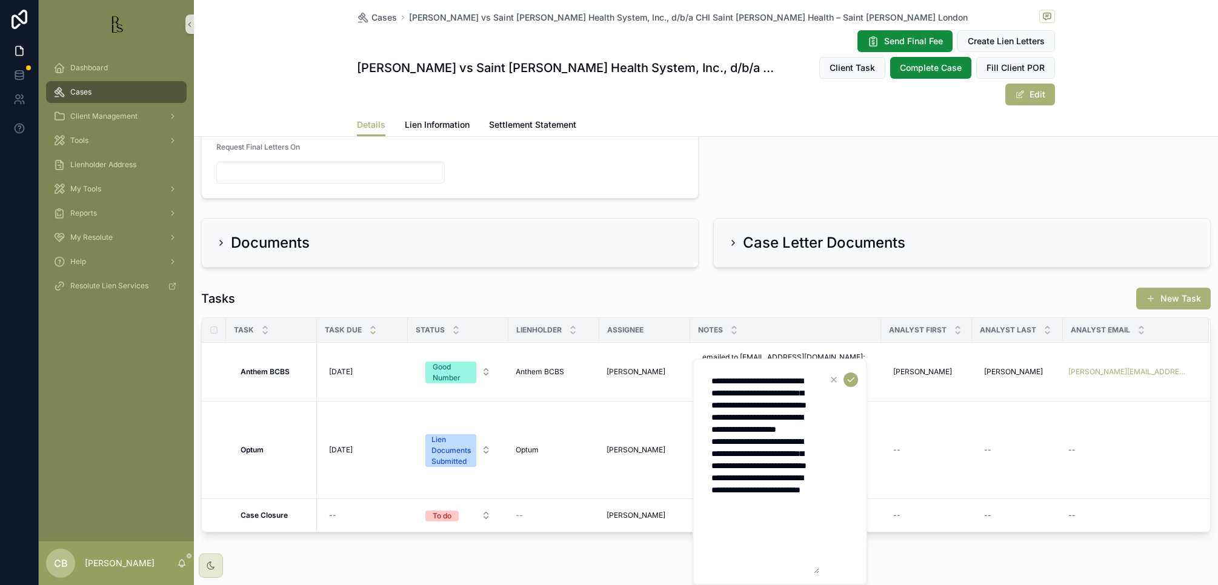
click at [726, 540] on textarea "**********" at bounding box center [761, 472] width 115 height 204
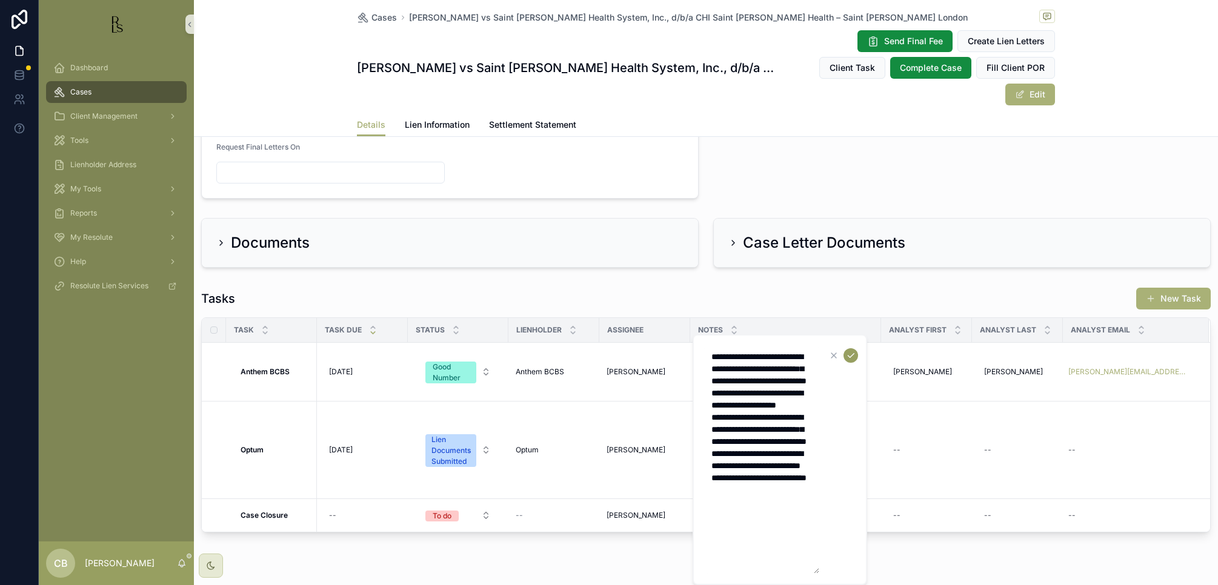
type textarea "**********"
click at [726, 355] on icon "scrollable content" at bounding box center [851, 356] width 10 height 10
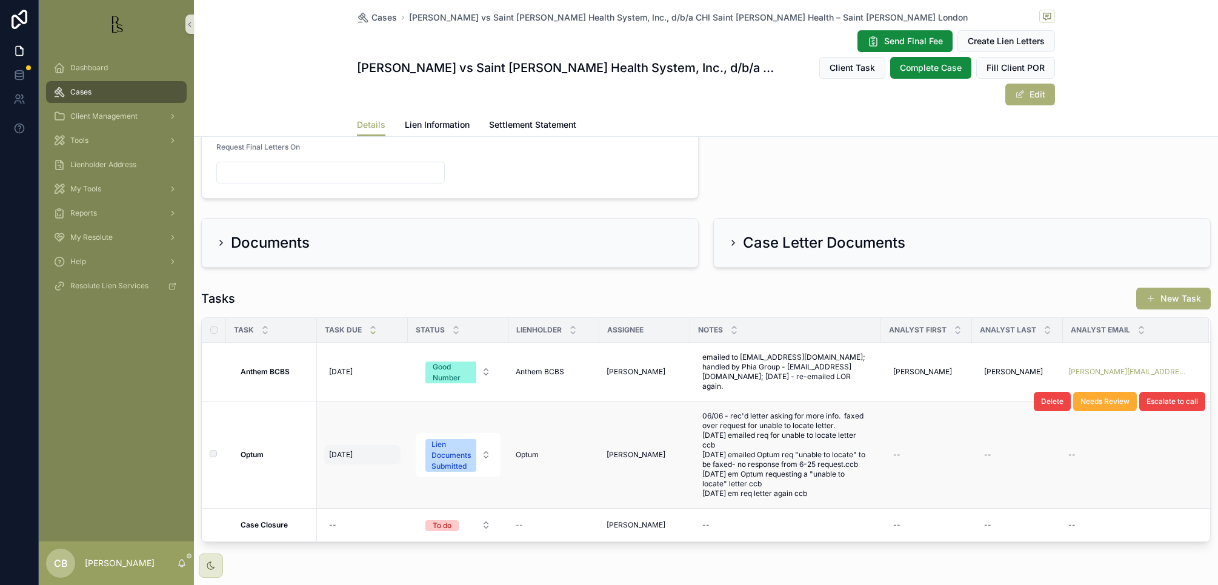
click at [343, 450] on span "[DATE]" at bounding box center [341, 455] width 24 height 10
click at [345, 450] on span "[DATE]" at bounding box center [341, 455] width 24 height 10
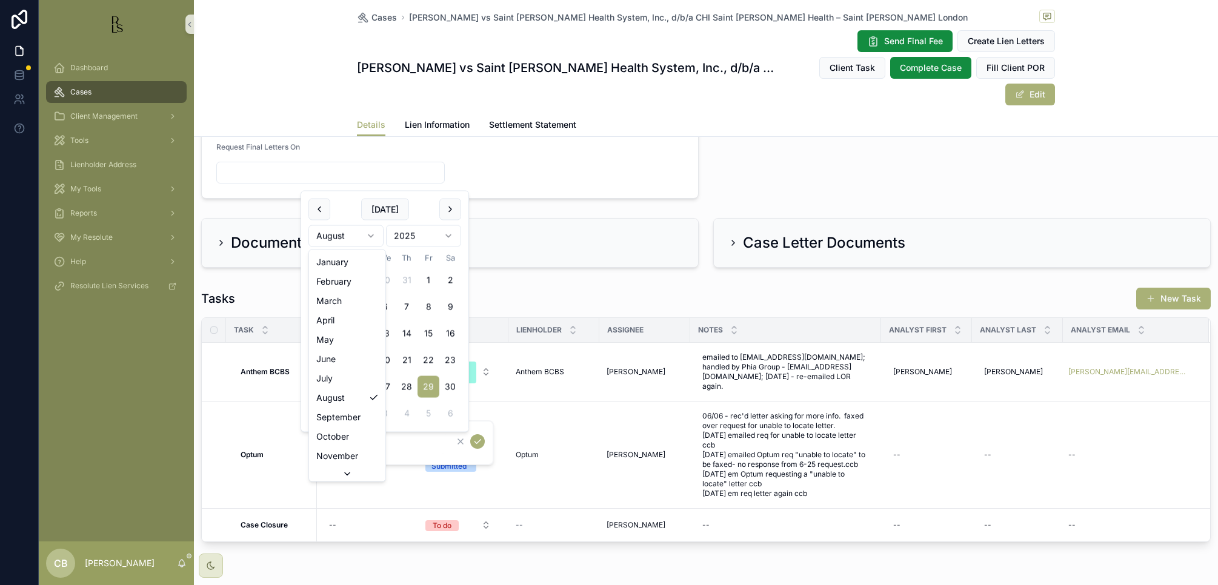
click at [370, 233] on html "Dashboard Cases Client Management Tools Lienholder Address My Tools Reports My …" at bounding box center [609, 292] width 1218 height 585
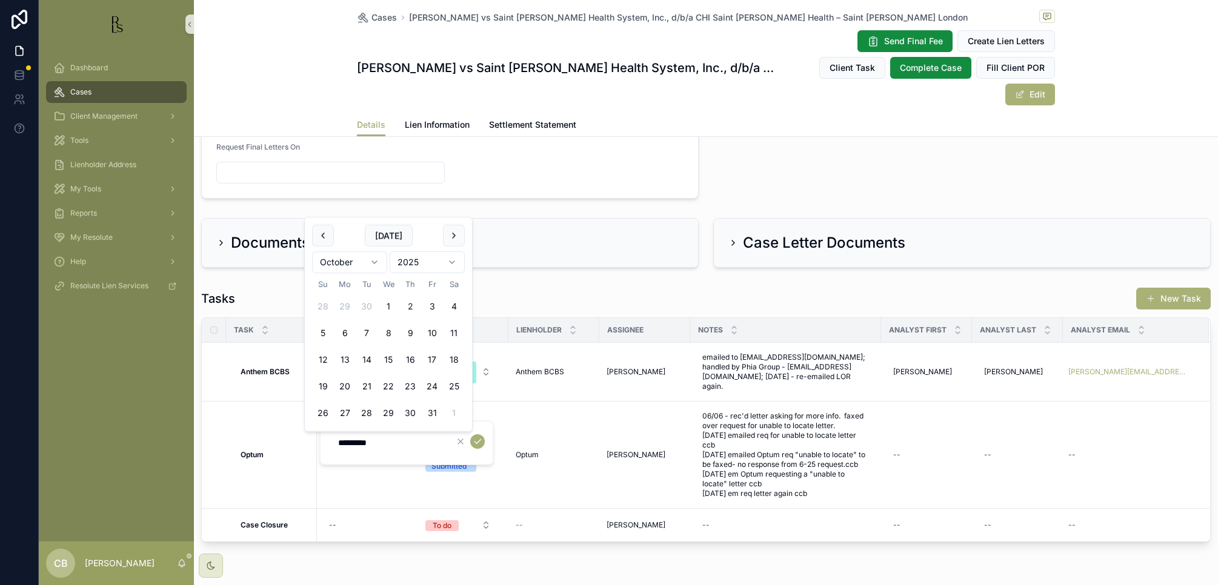
click at [410, 306] on button "2" at bounding box center [410, 307] width 22 height 22
type input "*********"
click at [477, 440] on icon "scrollable content" at bounding box center [478, 442] width 10 height 10
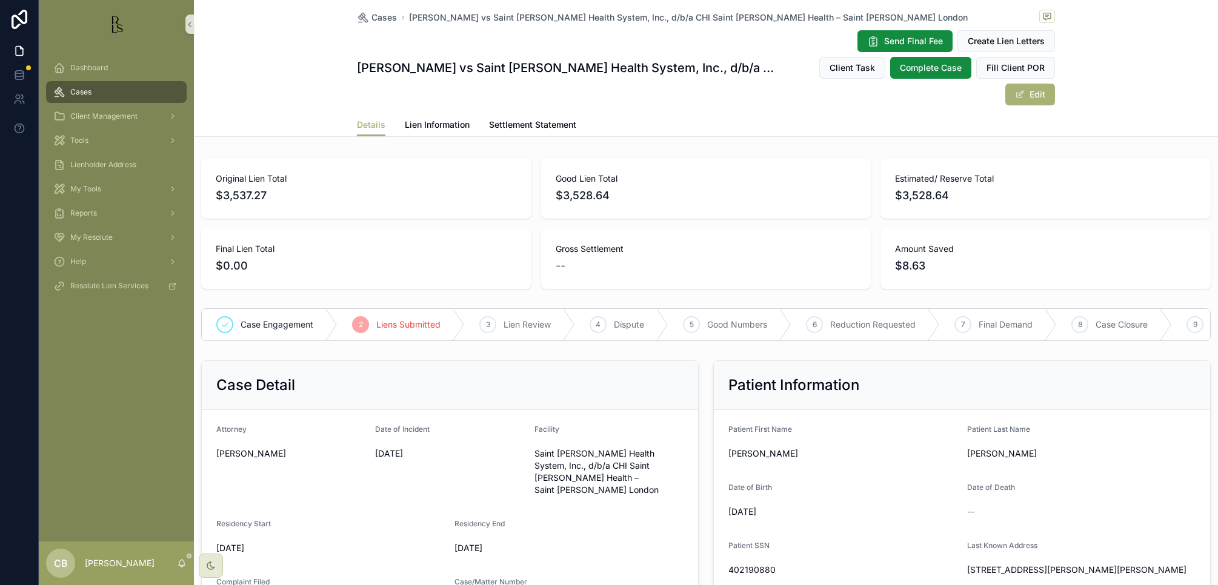
scroll to position [0, 0]
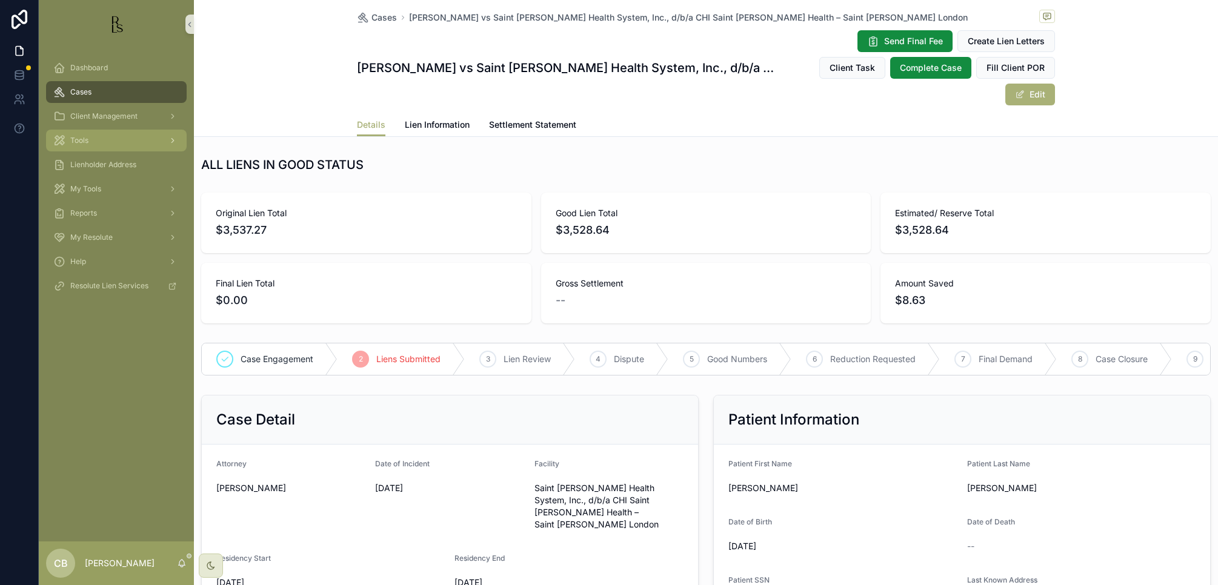
click at [83, 136] on span "Tools" at bounding box center [79, 141] width 18 height 10
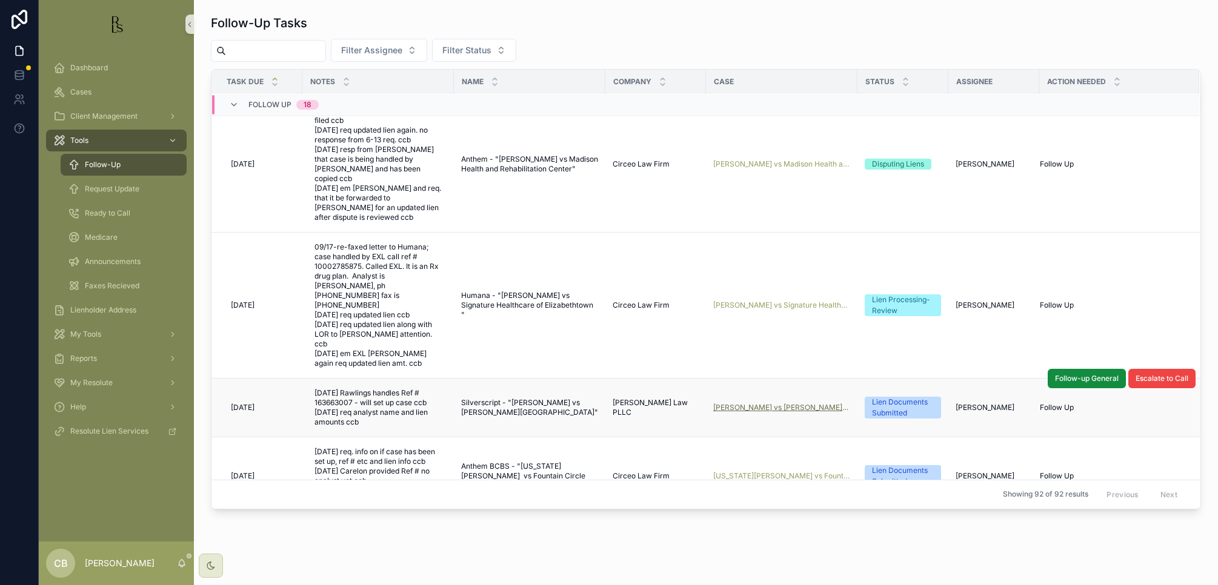
scroll to position [343, 0]
click at [726, 402] on span "[PERSON_NAME] vs [PERSON_NAME][GEOGRAPHIC_DATA]" at bounding box center [781, 407] width 137 height 10
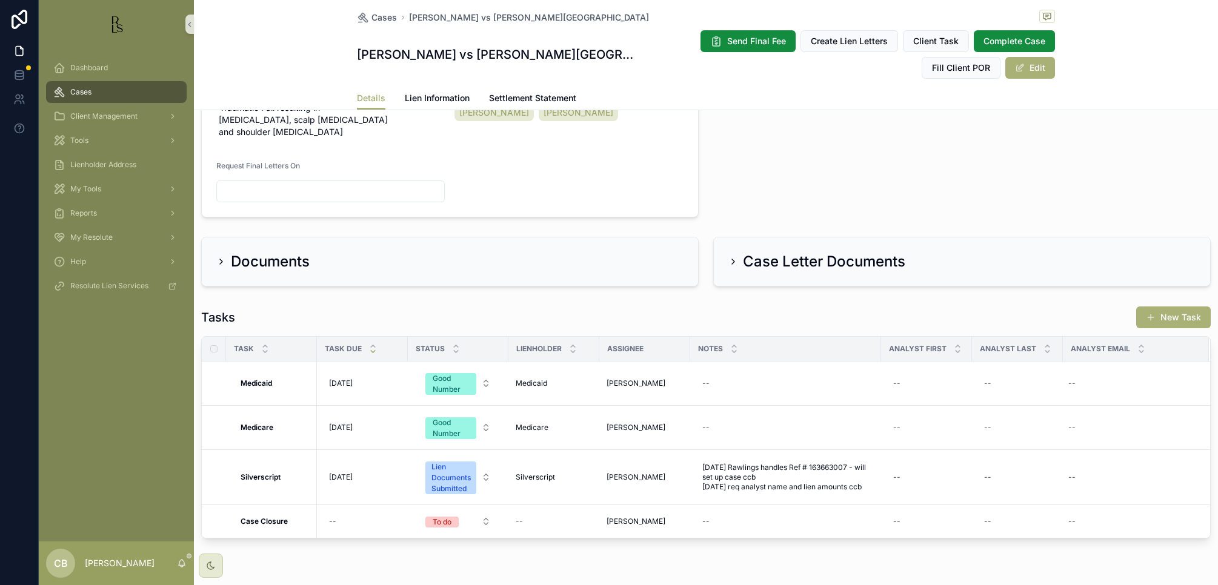
scroll to position [605, 0]
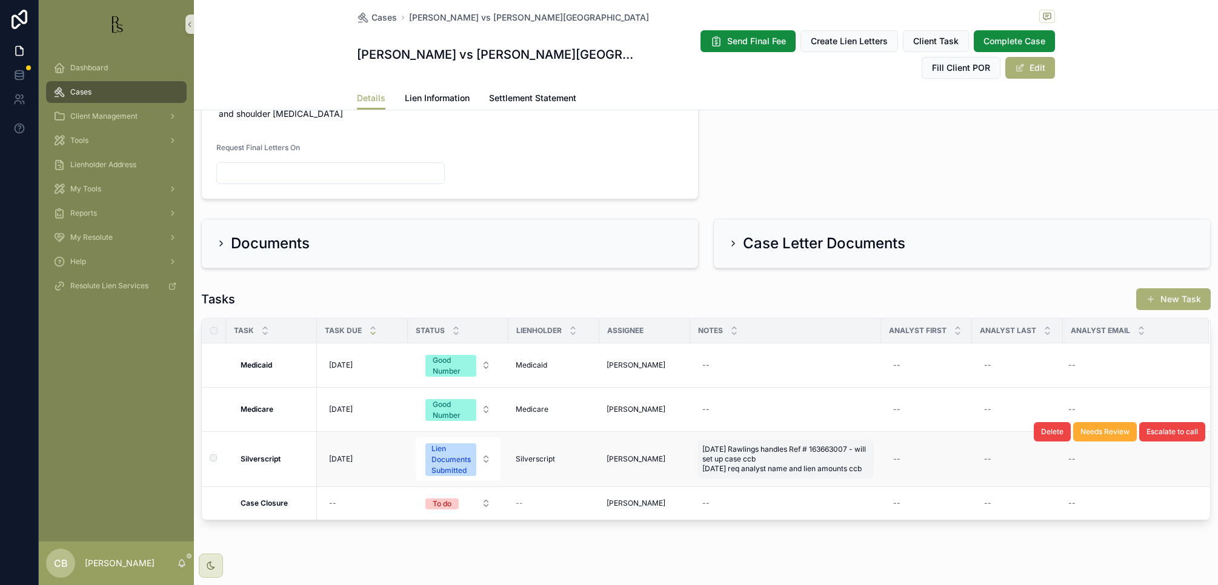
click at [726, 448] on span "[DATE] Rawlings handles Ref # 163663007 - will set up case ccb [DATE] req analy…" at bounding box center [785, 459] width 167 height 29
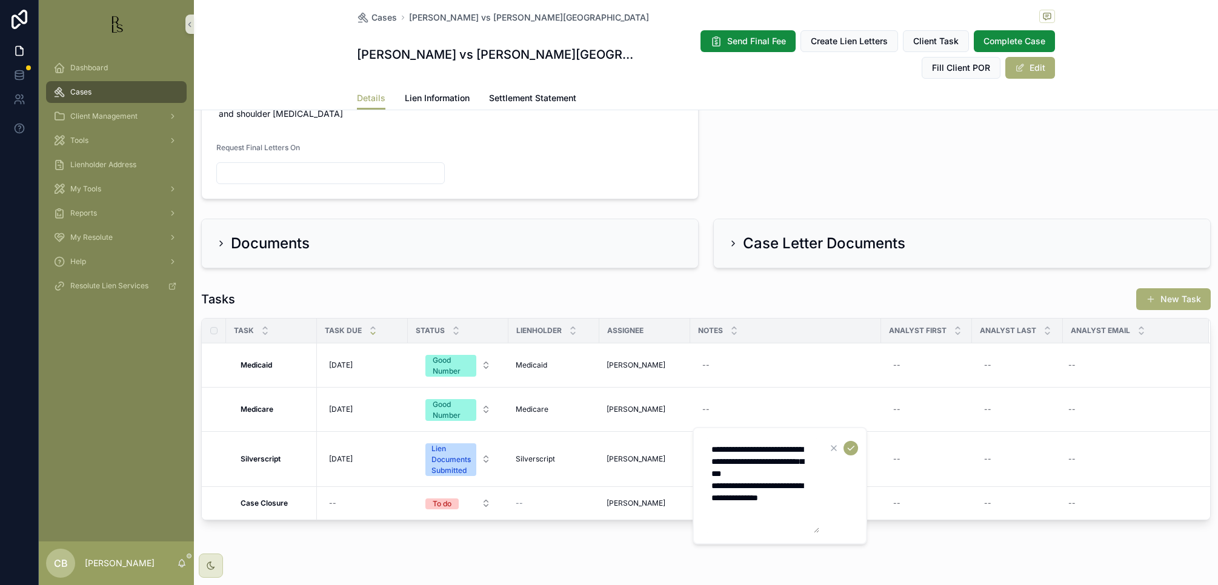
click at [726, 516] on textarea "**********" at bounding box center [761, 486] width 115 height 95
click at [726, 521] on textarea "**********" at bounding box center [761, 486] width 115 height 95
type textarea "**********"
click at [726, 446] on icon "scrollable content" at bounding box center [851, 448] width 10 height 10
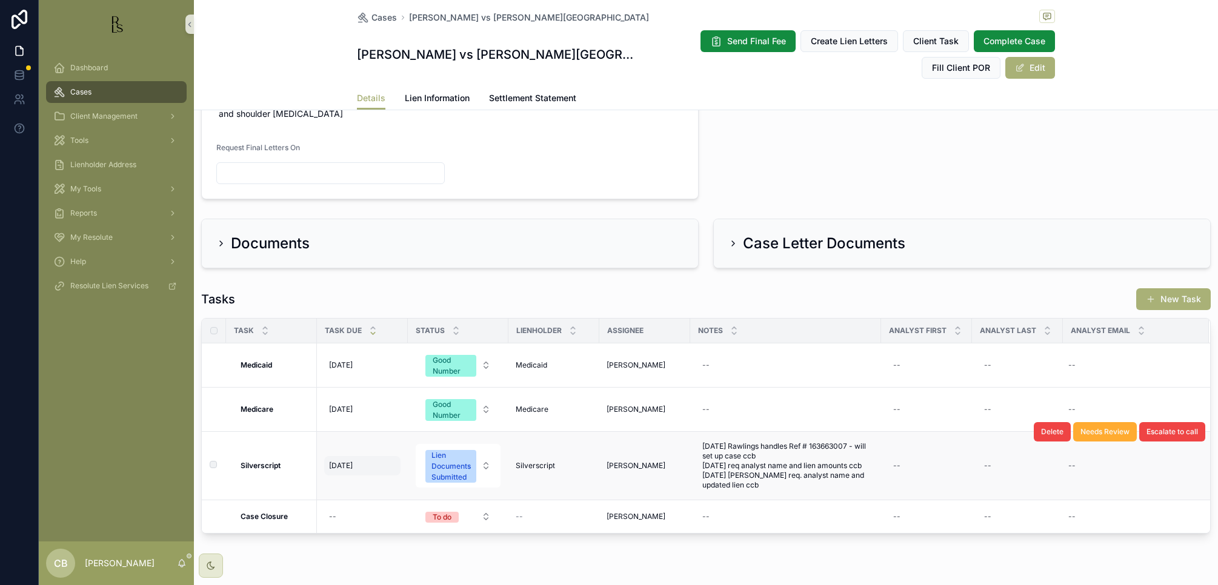
click at [353, 461] on span "[DATE]" at bounding box center [341, 466] width 24 height 10
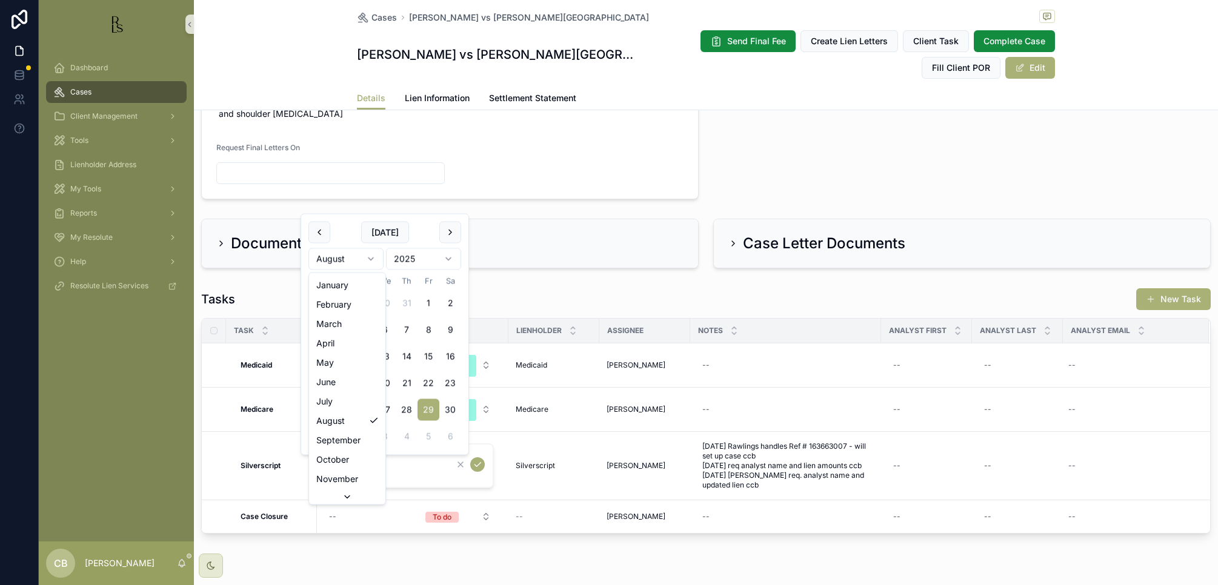
click at [372, 257] on html "Dashboard Cases Client Management Tools Lienholder Address My Tools Reports My …" at bounding box center [609, 292] width 1218 height 585
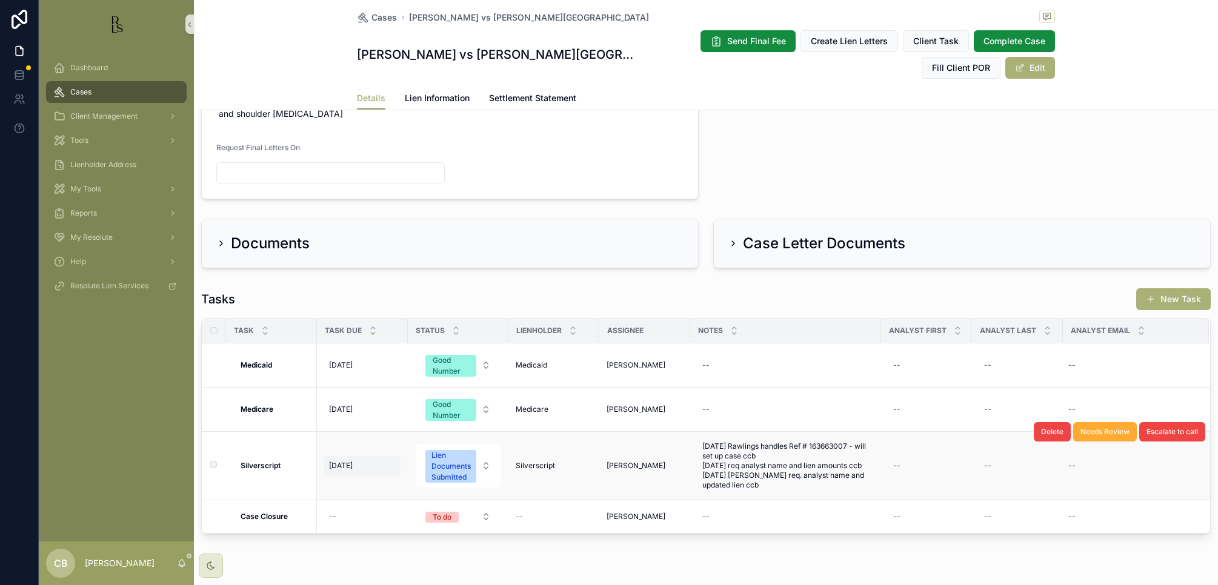
click at [353, 461] on span "[DATE]" at bounding box center [341, 466] width 24 height 10
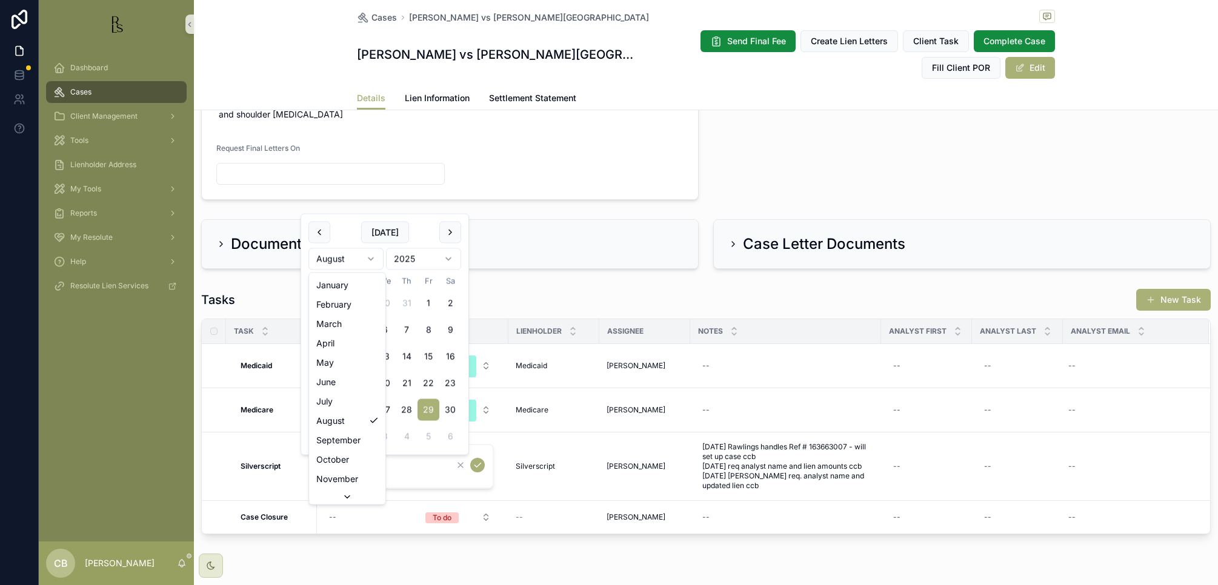
click at [369, 257] on html "Dashboard Cases Client Management Tools Lienholder Address My Tools Reports My …" at bounding box center [609, 292] width 1218 height 585
click at [410, 328] on button "2" at bounding box center [410, 330] width 22 height 22
type input "*********"
click at [477, 465] on icon "scrollable content" at bounding box center [478, 465] width 10 height 10
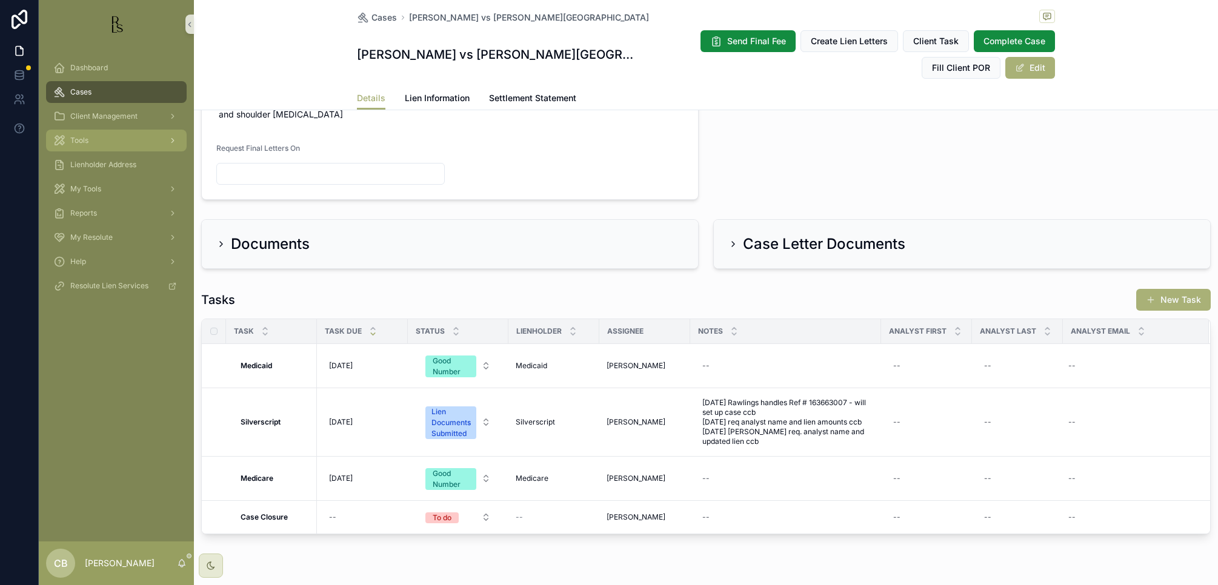
click at [91, 141] on div "Tools" at bounding box center [116, 140] width 126 height 19
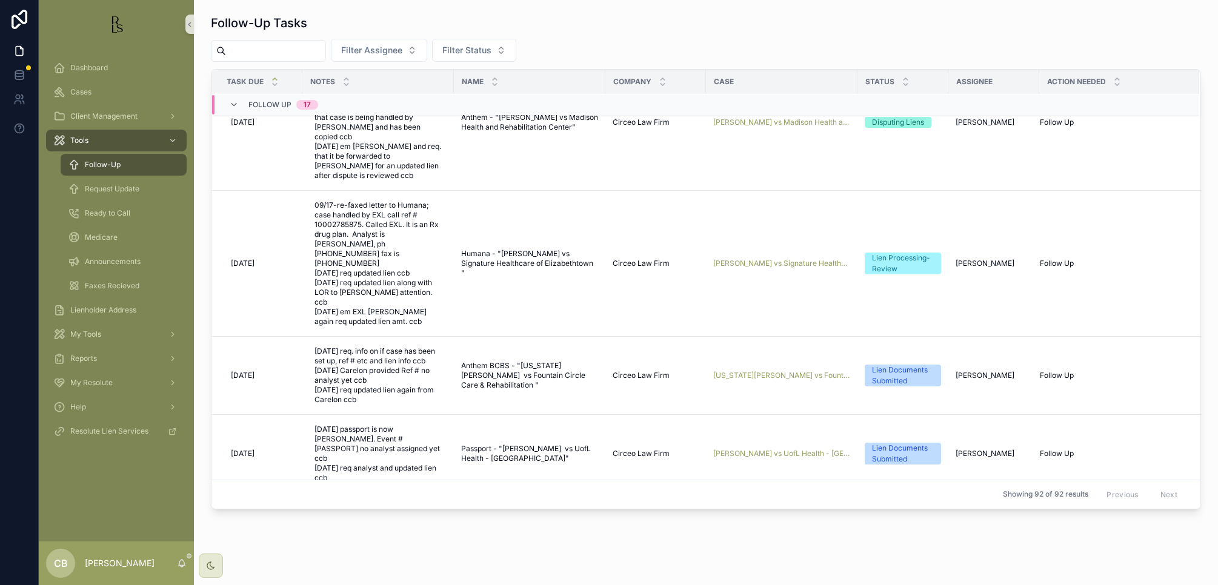
scroll to position [386, 0]
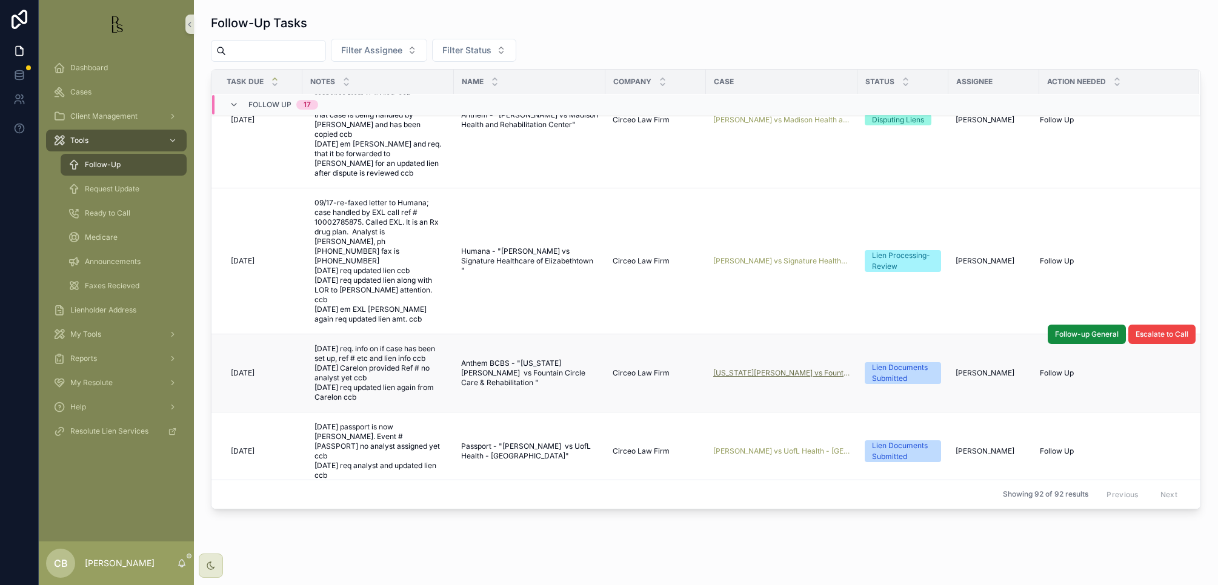
click at [726, 368] on span "[US_STATE][PERSON_NAME] vs Fountain Circle Care & Rehabilitation" at bounding box center [781, 373] width 137 height 10
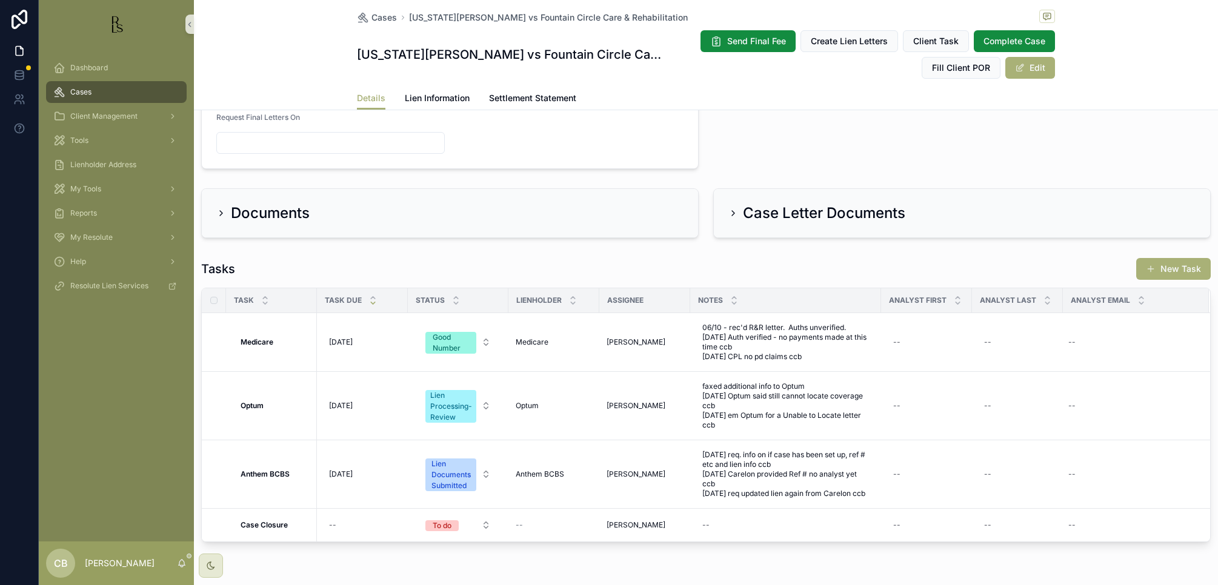
scroll to position [637, 0]
click at [422, 96] on span "Lien Information" at bounding box center [437, 98] width 65 height 12
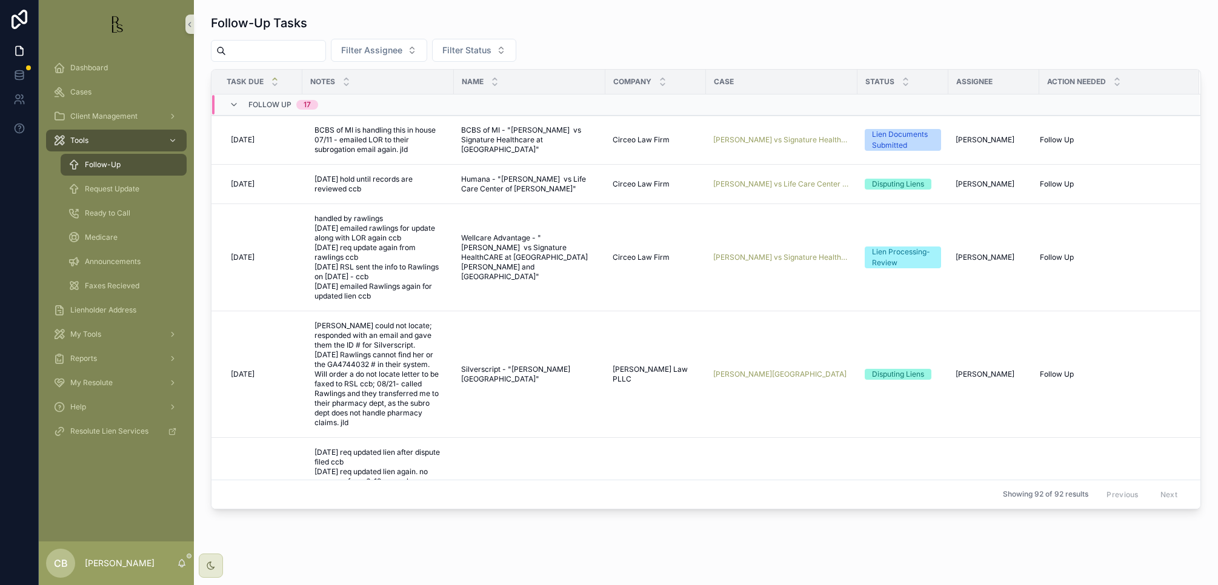
drag, startPoint x: 411, startPoint y: 16, endPoint x: 459, endPoint y: 15, distance: 47.3
click at [459, 15] on div "Follow-Up Tasks" at bounding box center [706, 23] width 990 height 17
click at [190, 23] on icon "scrollable content" at bounding box center [189, 24] width 8 height 9
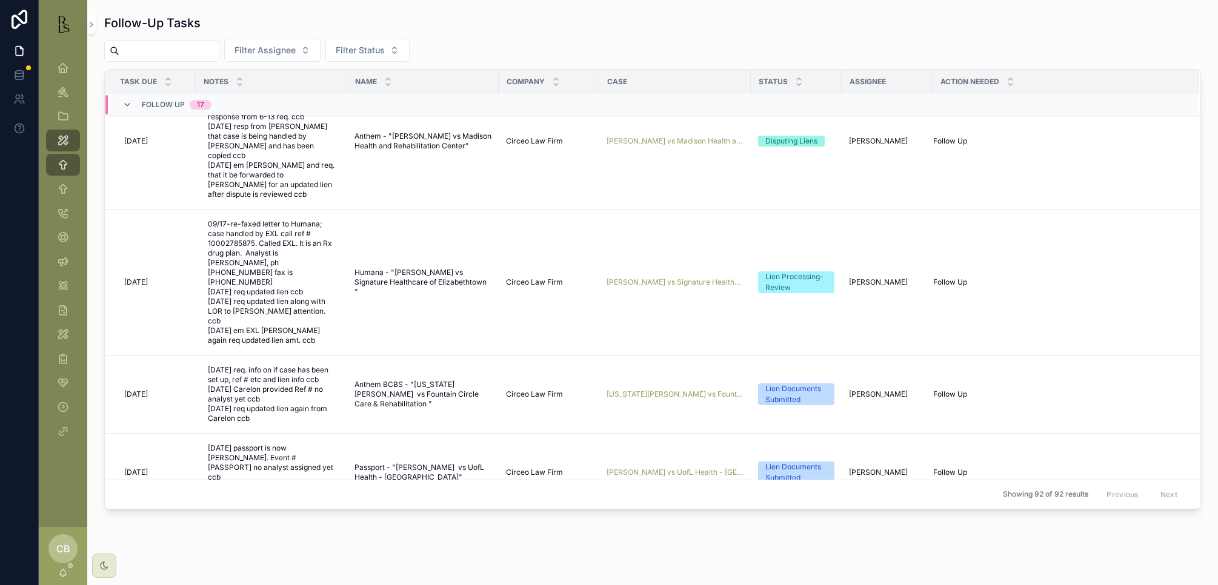
scroll to position [365, 0]
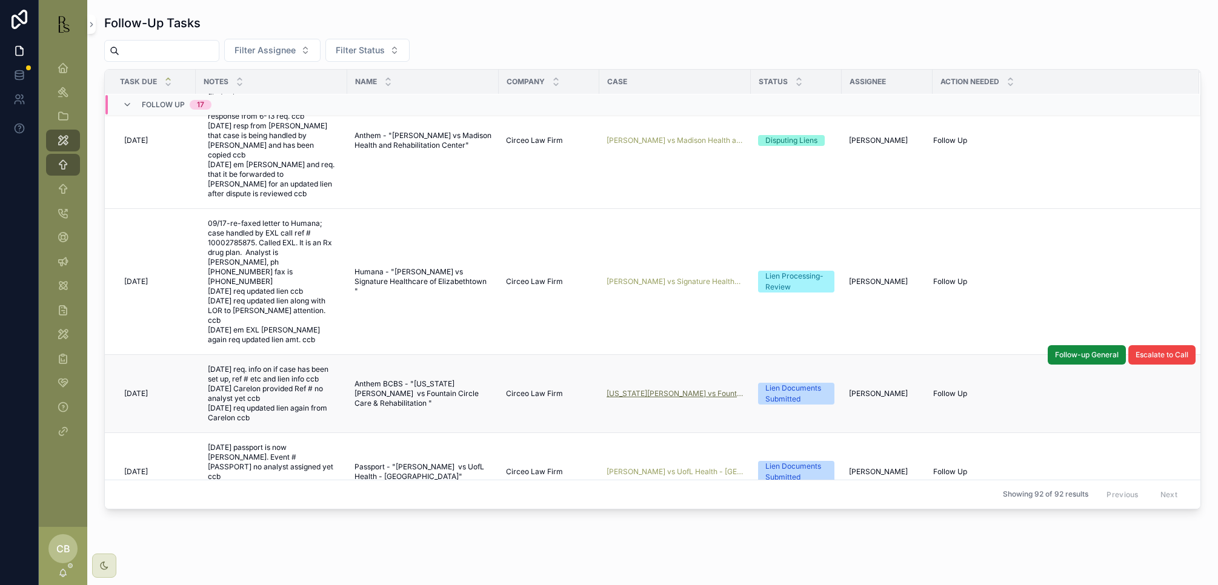
click at [650, 389] on span "[US_STATE][PERSON_NAME] vs Fountain Circle Care & Rehabilitation" at bounding box center [674, 394] width 137 height 10
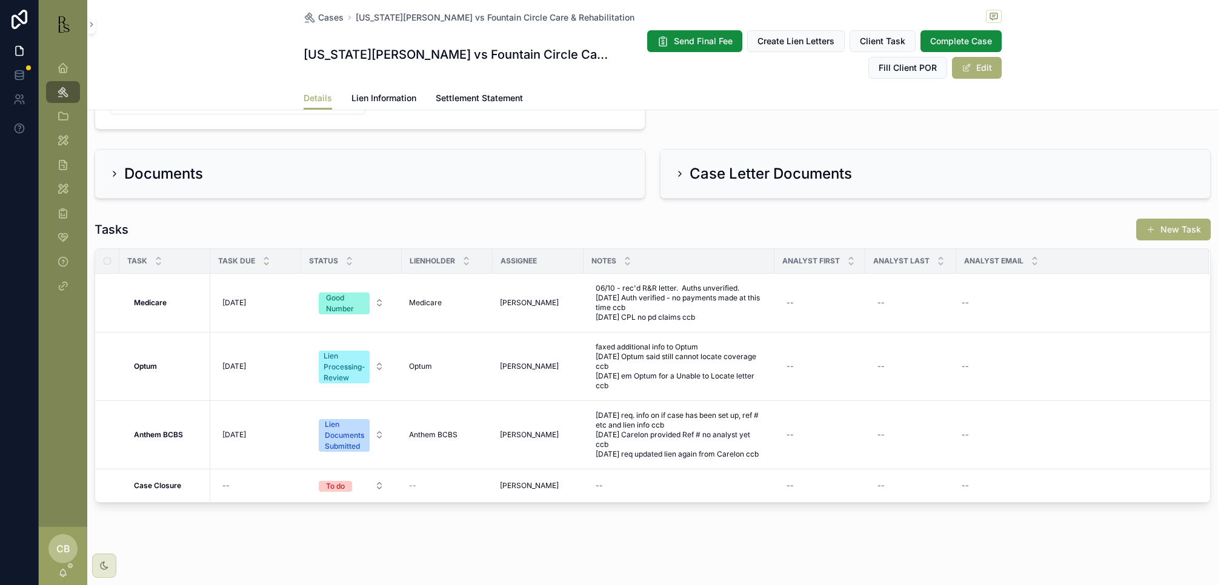
scroll to position [684, 0]
click at [371, 94] on span "Lien Information" at bounding box center [383, 98] width 65 height 12
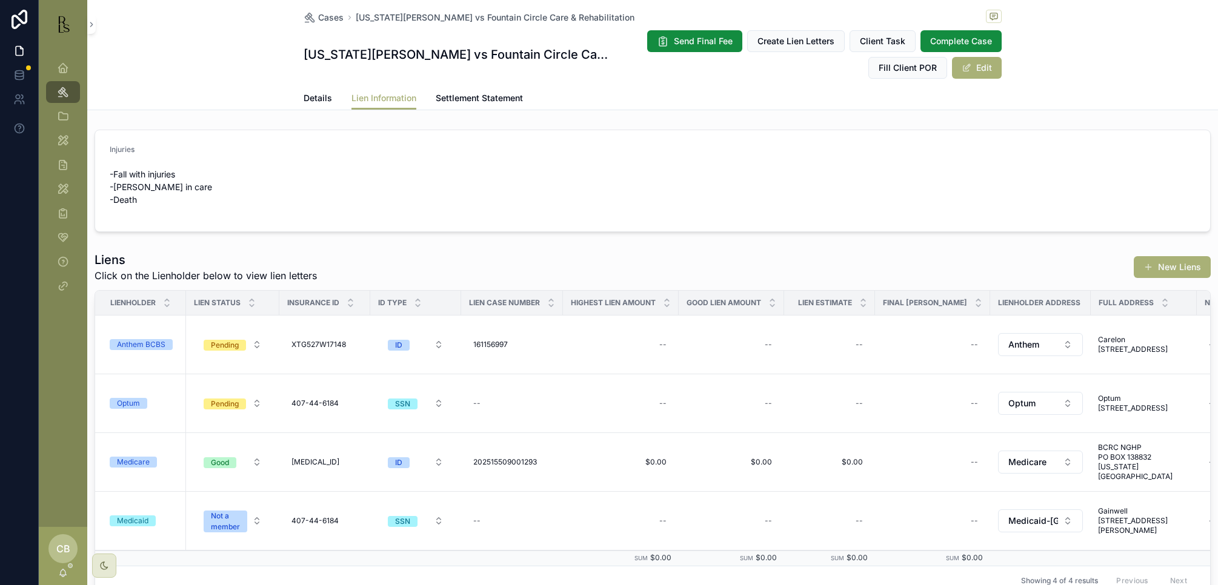
scroll to position [0, 10]
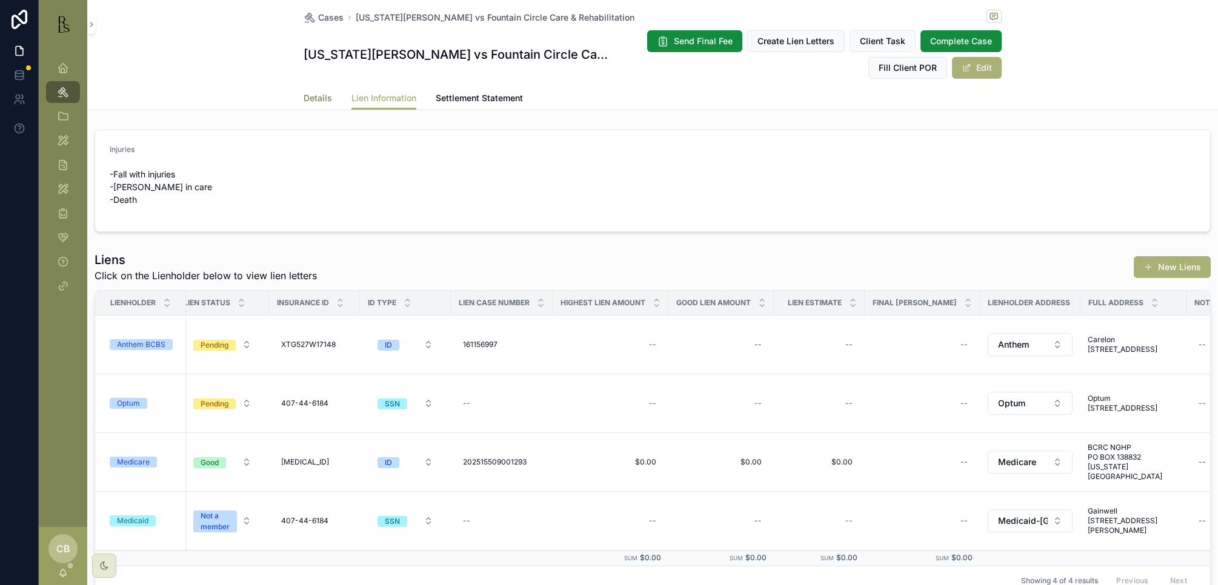
click at [311, 96] on span "Details" at bounding box center [317, 98] width 28 height 12
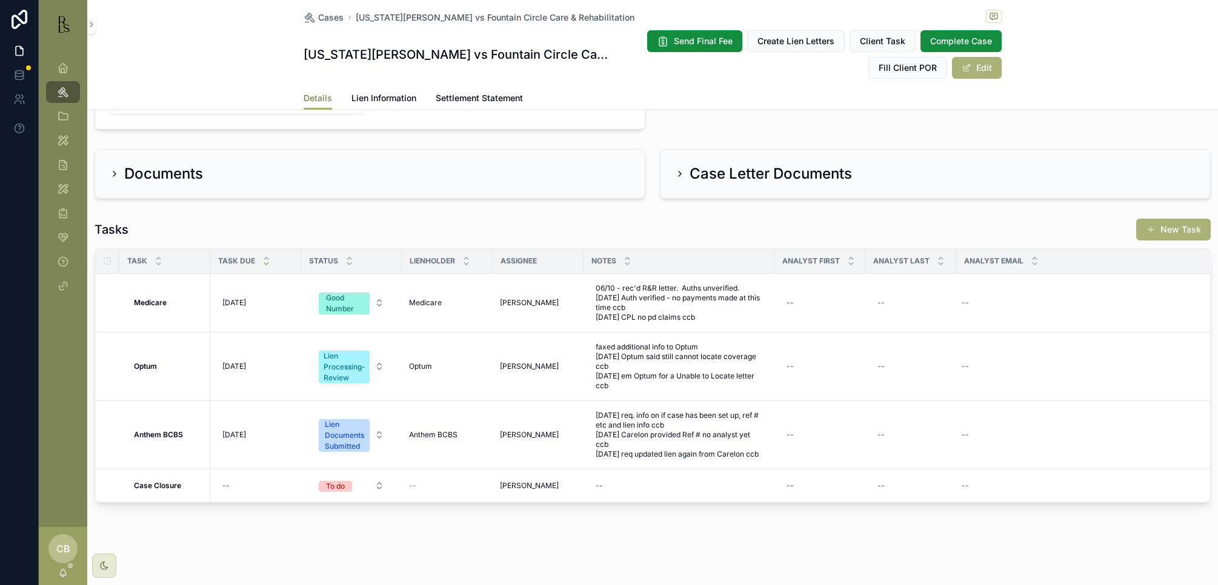
scroll to position [680, 0]
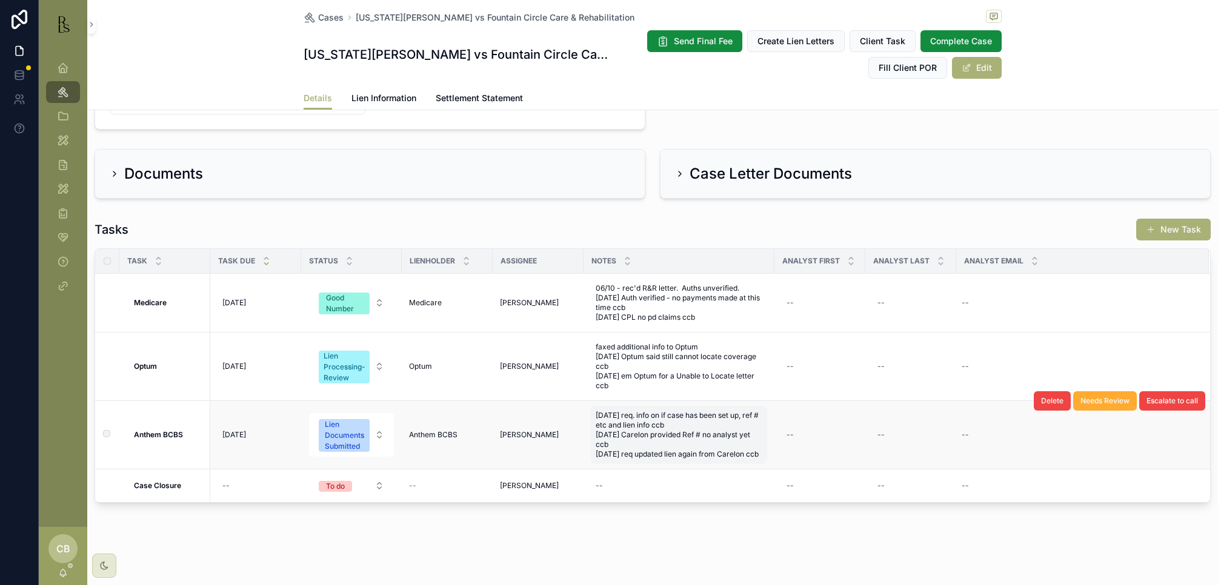
drag, startPoint x: 615, startPoint y: 448, endPoint x: 630, endPoint y: 456, distance: 16.5
click at [625, 457] on span "[DATE] req. info on if case has been set up, ref # etc and lien info ccb [DATE]…" at bounding box center [678, 435] width 167 height 48
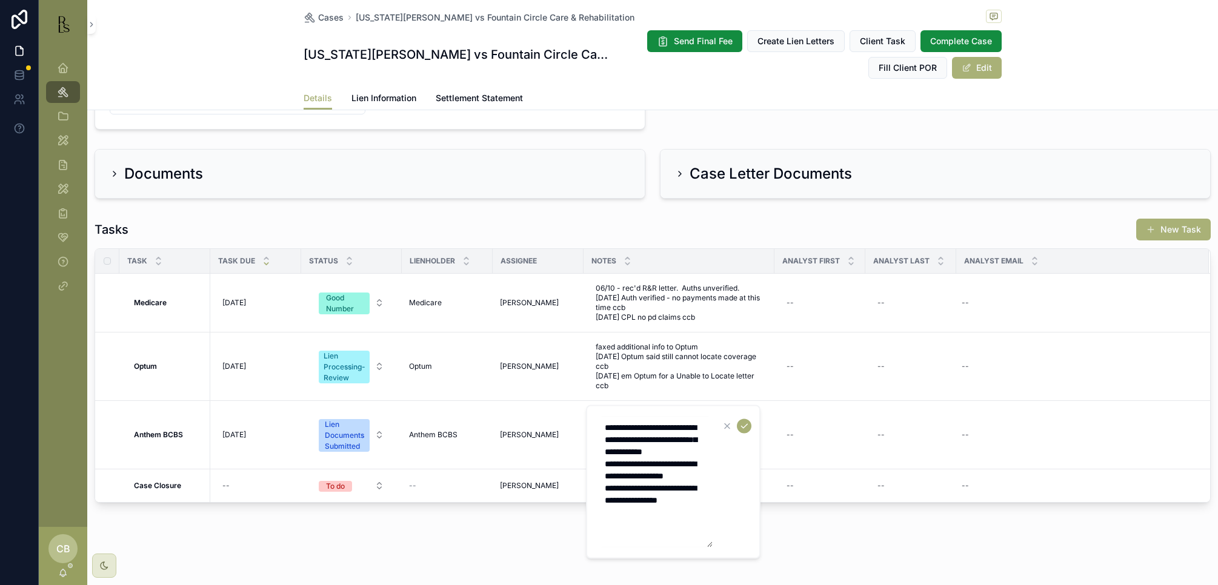
click at [708, 526] on textarea "**********" at bounding box center [654, 482] width 115 height 131
type textarea "**********"
click at [726, 415] on icon "scrollable content" at bounding box center [744, 416] width 10 height 10
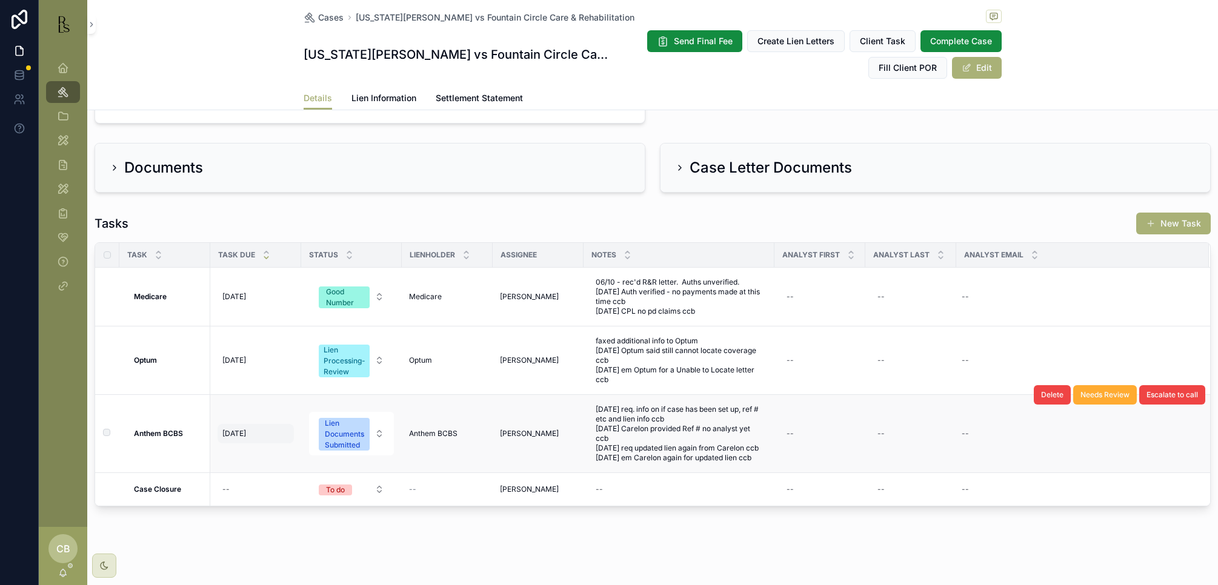
click at [242, 436] on span "[DATE]" at bounding box center [234, 434] width 24 height 10
click at [242, 437] on span "[DATE]" at bounding box center [234, 434] width 24 height 10
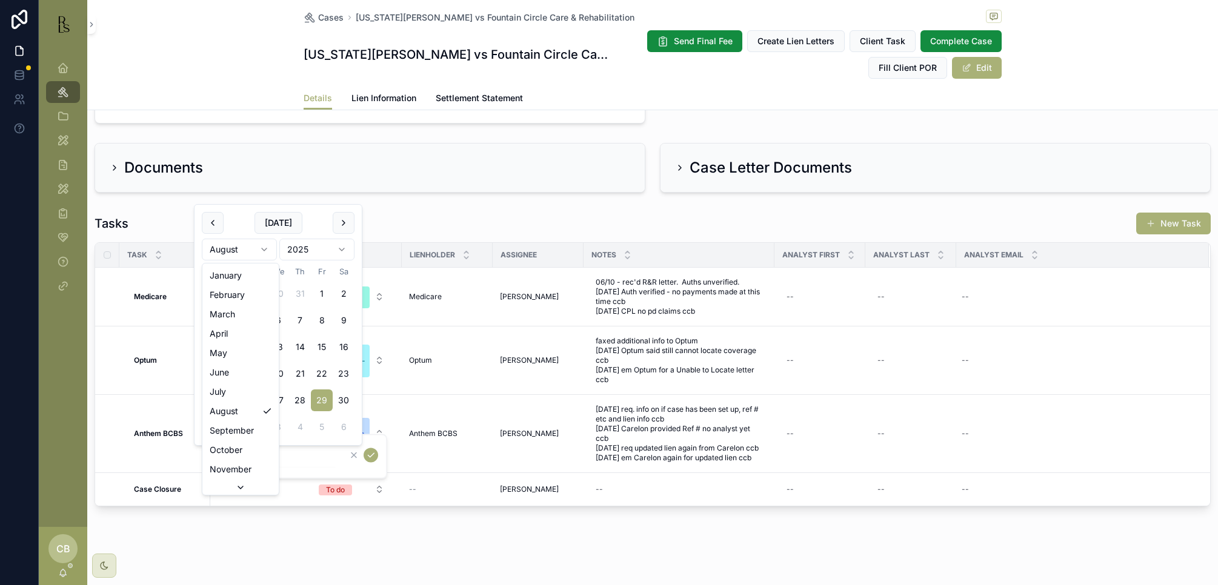
click at [262, 247] on html "Dashboard Cases Client Management Tools Lienholder Address My Tools Reports My …" at bounding box center [609, 292] width 1218 height 585
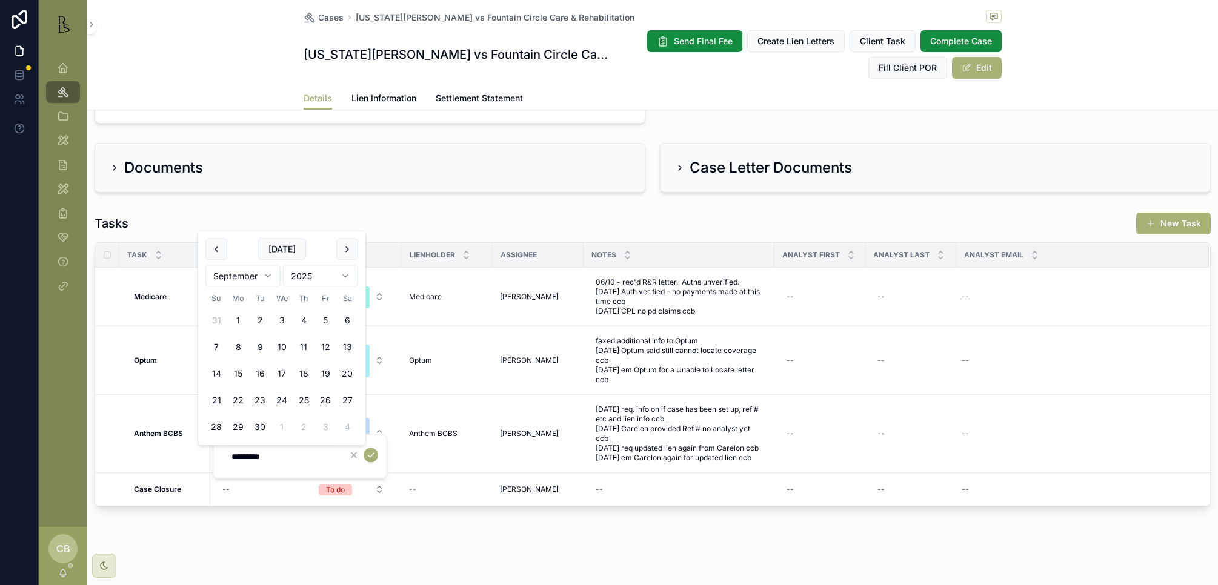
click at [240, 371] on button "15" at bounding box center [238, 374] width 22 height 22
type input "*********"
click at [372, 456] on icon "scrollable content" at bounding box center [371, 456] width 10 height 10
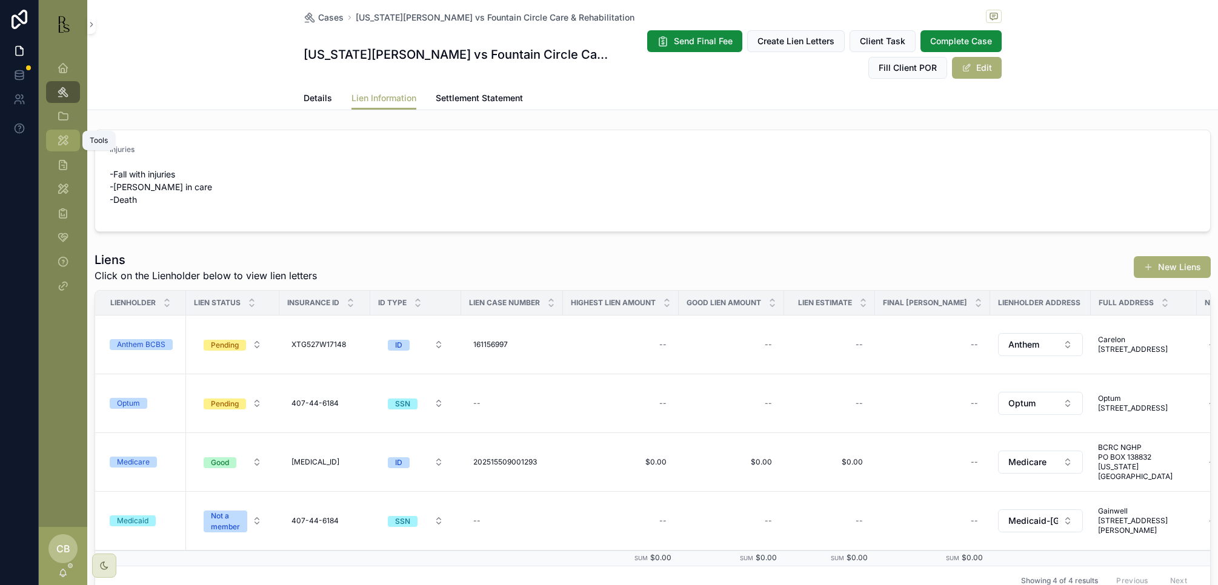
click at [66, 142] on icon "scrollable content" at bounding box center [63, 140] width 12 height 12
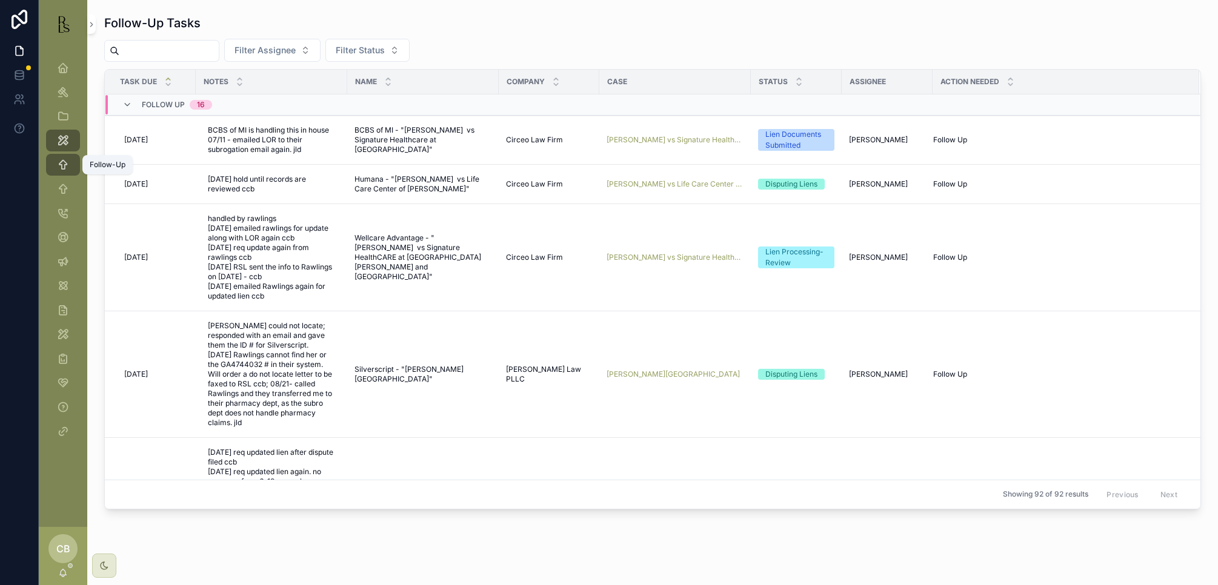
click at [62, 165] on icon "scrollable content" at bounding box center [63, 165] width 12 height 12
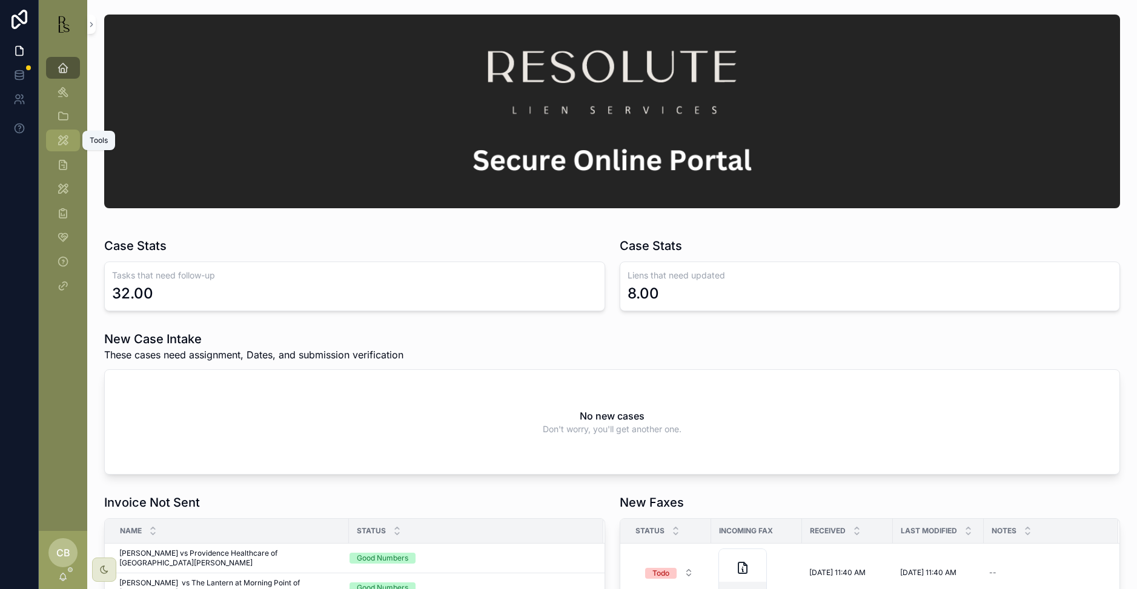
click at [60, 141] on icon "scrollable content" at bounding box center [63, 140] width 12 height 12
